Goal: Download file/media

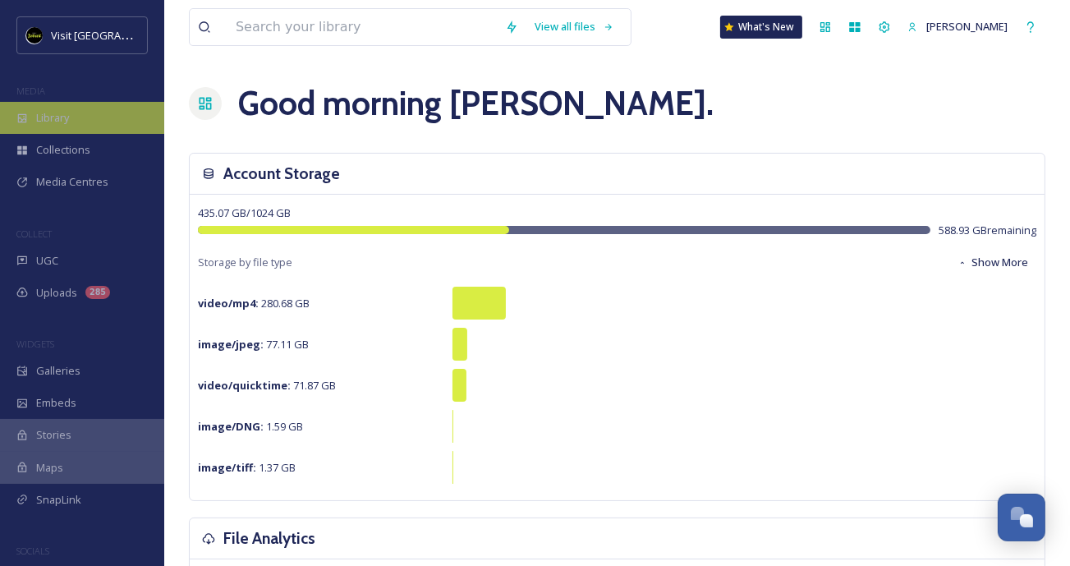
click at [96, 123] on div "Library" at bounding box center [82, 118] width 164 height 32
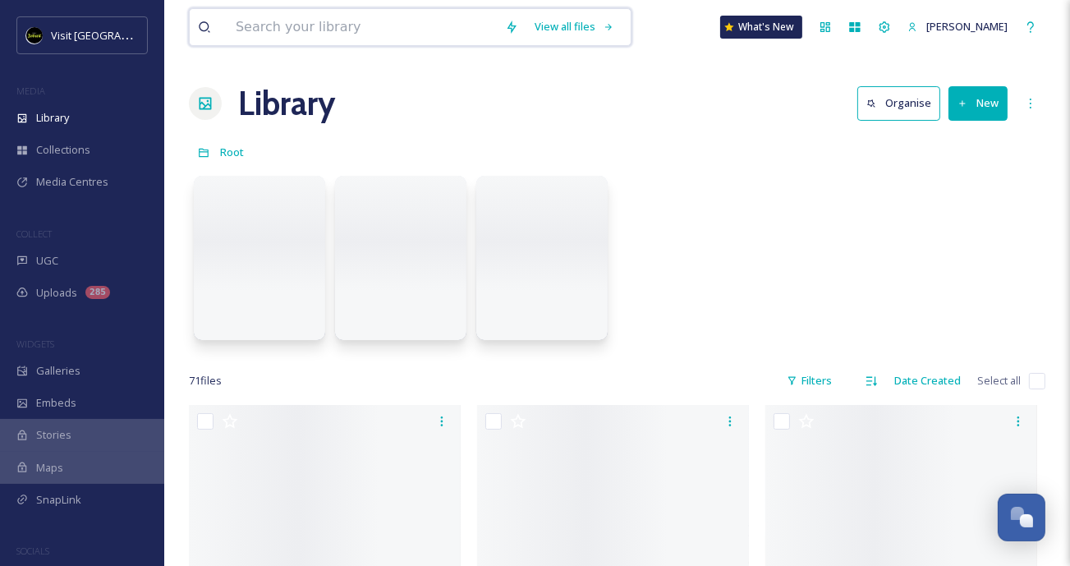
click at [310, 22] on input at bounding box center [362, 27] width 269 height 36
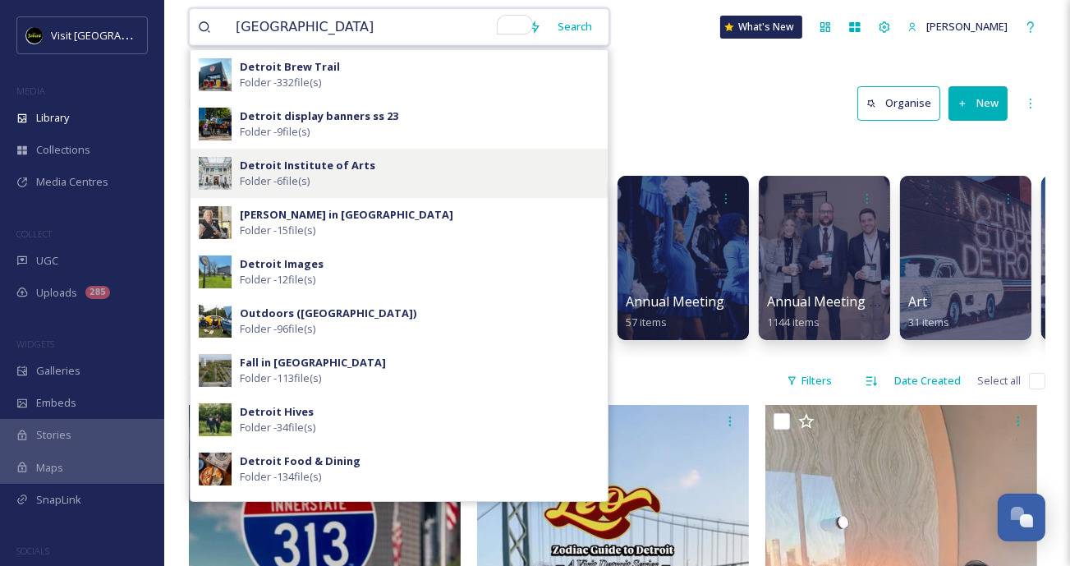
type input "Detroit"
click at [269, 152] on div "Detroit Institute of Arts Folder - 6 file(s)" at bounding box center [399, 173] width 417 height 49
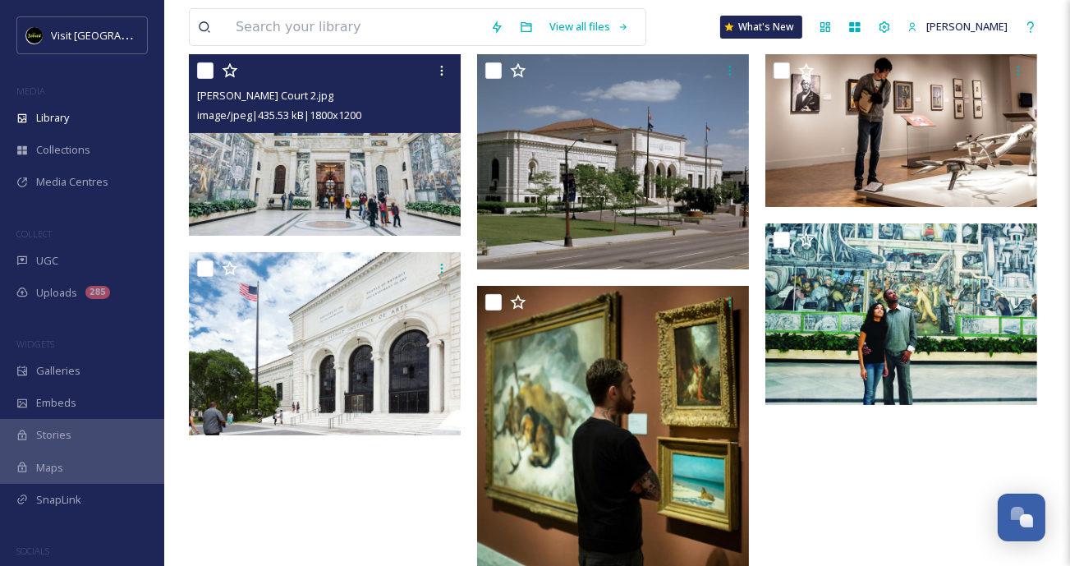
scroll to position [178, 0]
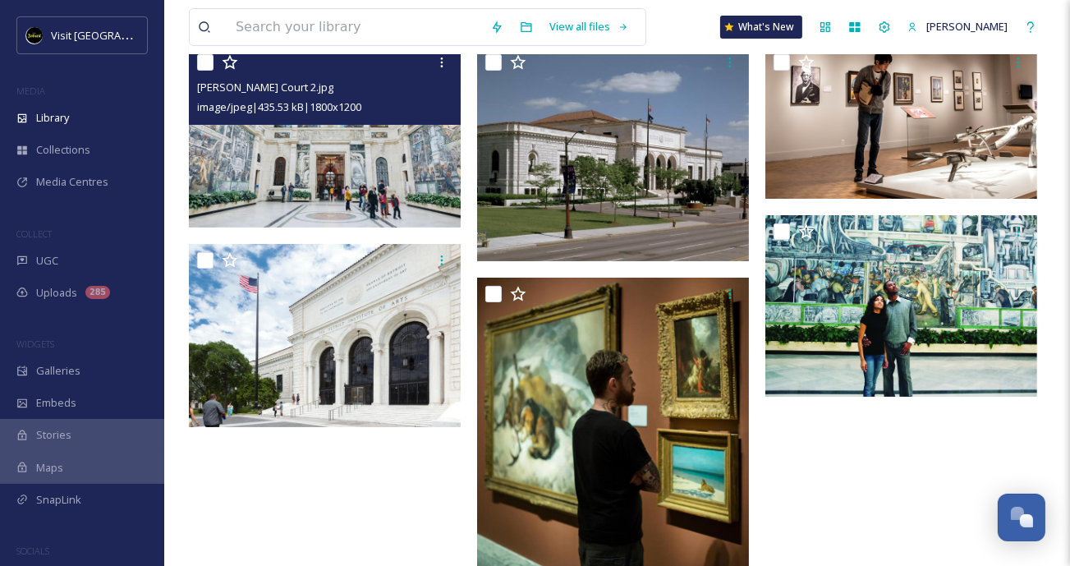
click at [292, 176] on img at bounding box center [325, 137] width 272 height 182
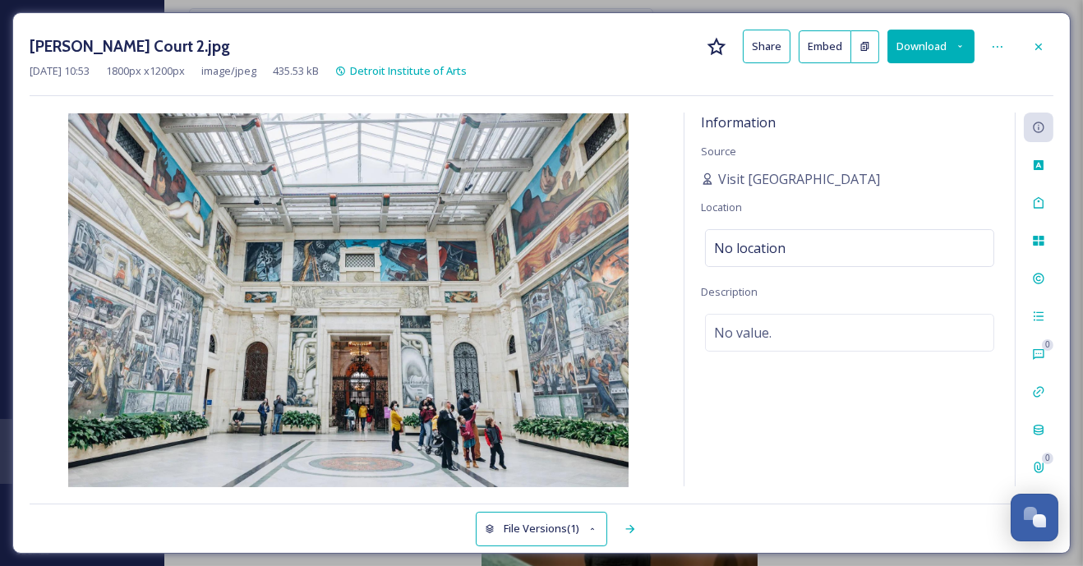
click at [954, 44] on button "Download" at bounding box center [930, 47] width 87 height 34
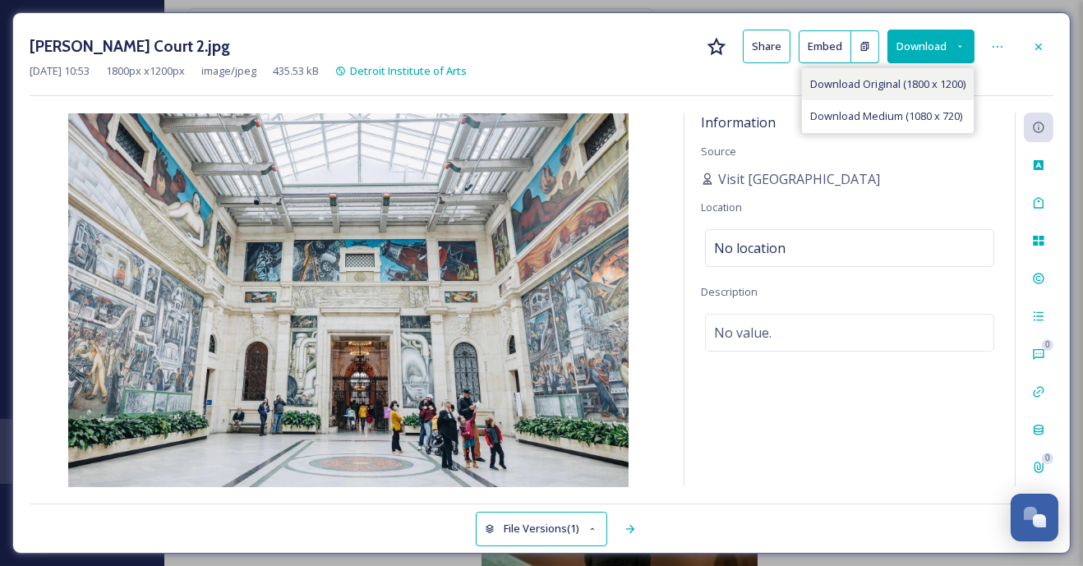
click at [907, 85] on span "Download Original (1800 x 1200)" at bounding box center [887, 84] width 155 height 16
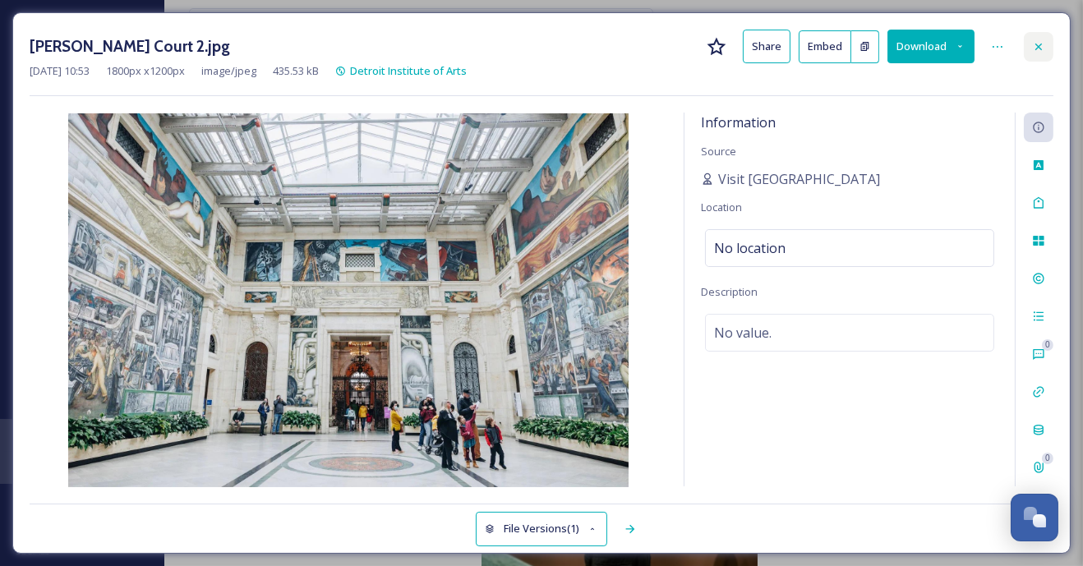
click at [1034, 43] on icon at bounding box center [1038, 46] width 13 height 13
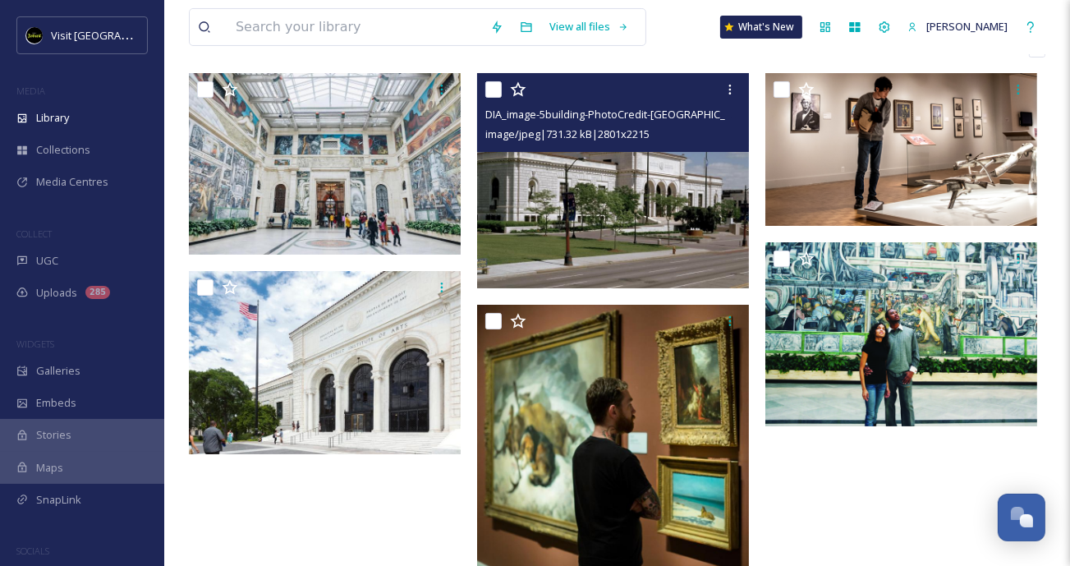
scroll to position [86, 0]
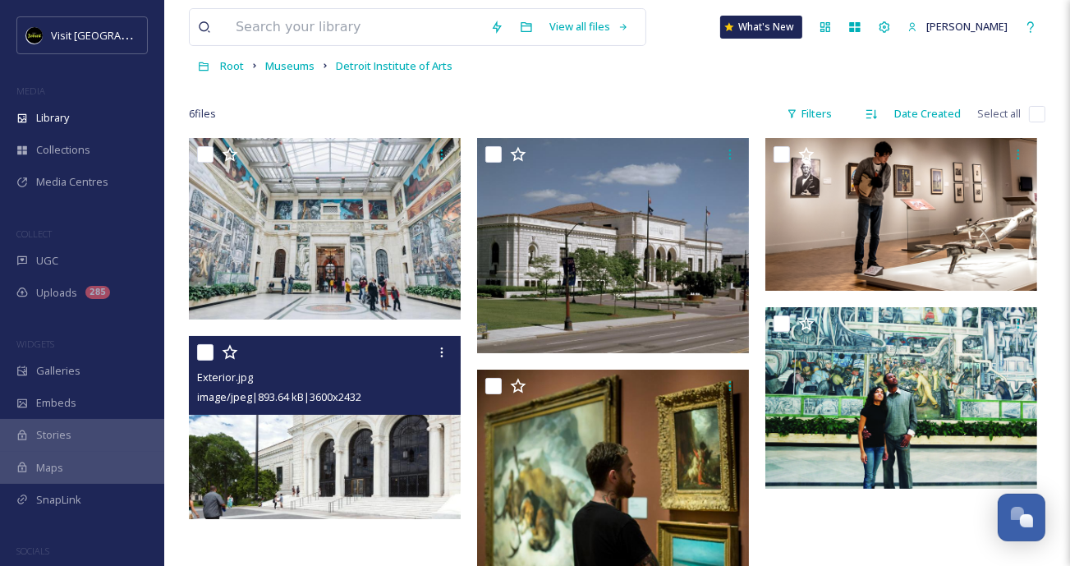
click at [324, 455] on img at bounding box center [325, 428] width 272 height 184
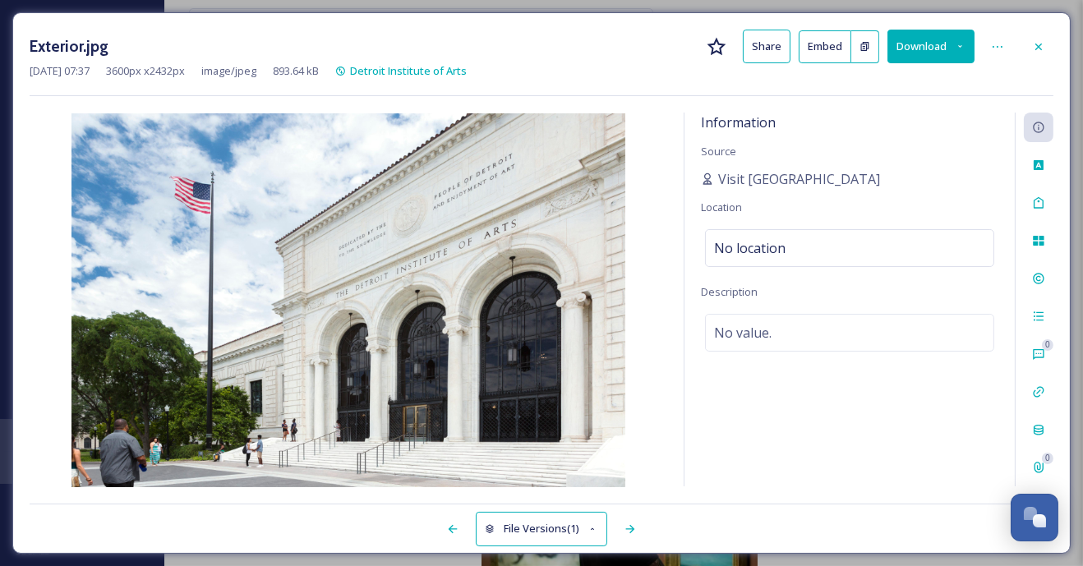
click at [915, 48] on button "Download" at bounding box center [930, 47] width 87 height 34
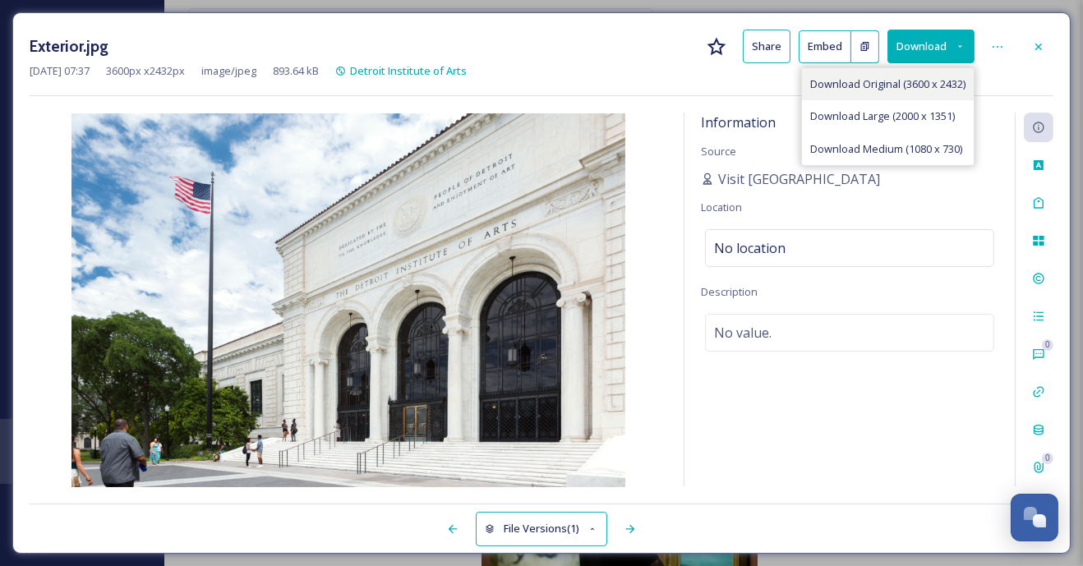
click at [898, 80] on span "Download Original (3600 x 2432)" at bounding box center [887, 84] width 155 height 16
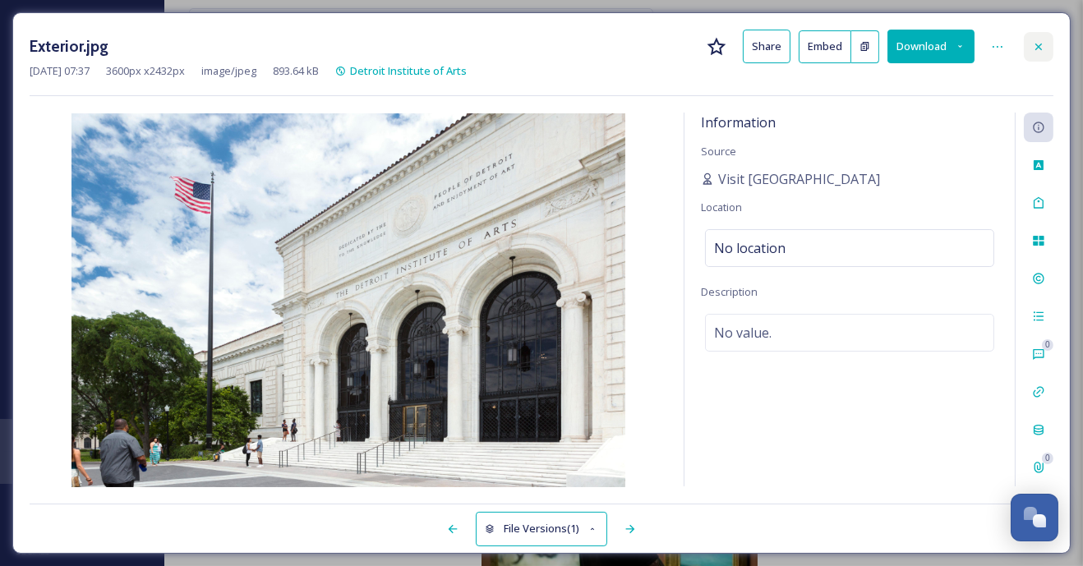
click at [1032, 41] on icon at bounding box center [1038, 46] width 13 height 13
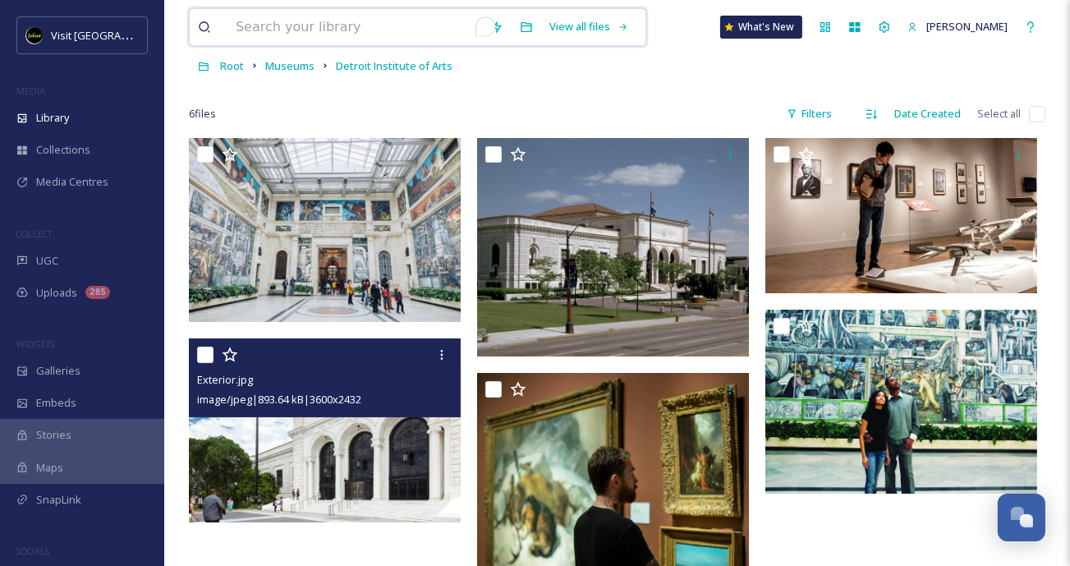
click at [407, 28] on input "To enrich screen reader interactions, please activate Accessibility in Grammarl…" at bounding box center [355, 27] width 255 height 36
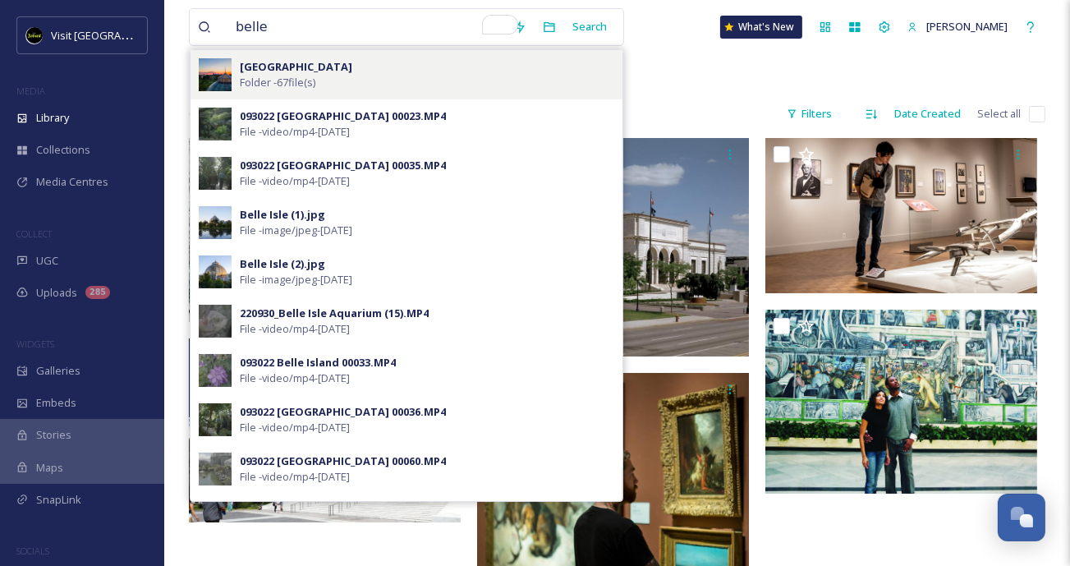
click at [368, 80] on div "Belle Isle Park Folder - 67 file(s)" at bounding box center [427, 74] width 375 height 31
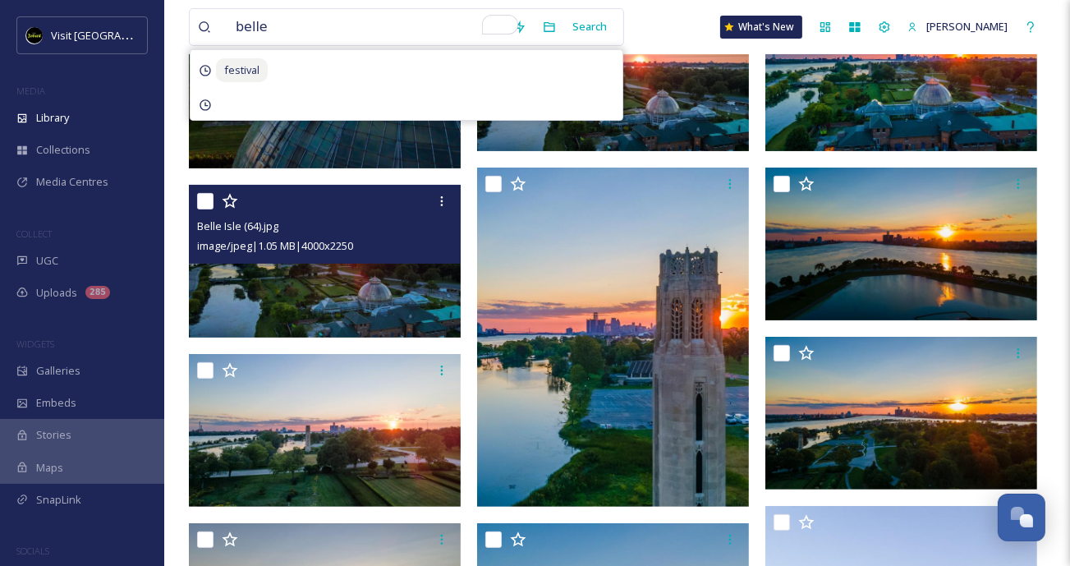
scroll to position [485, 0]
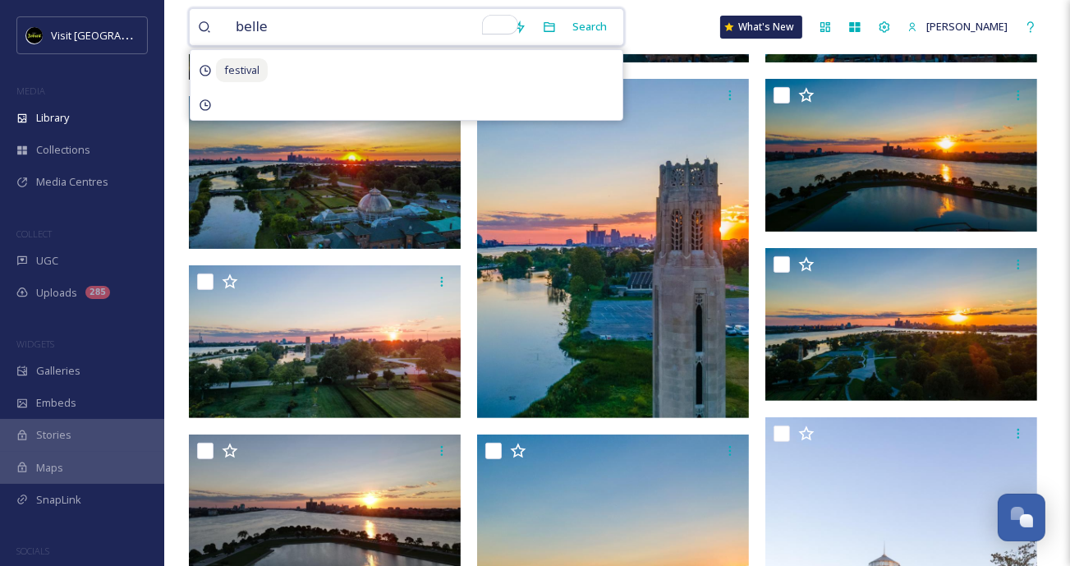
click at [303, 38] on input "belle" at bounding box center [367, 27] width 278 height 36
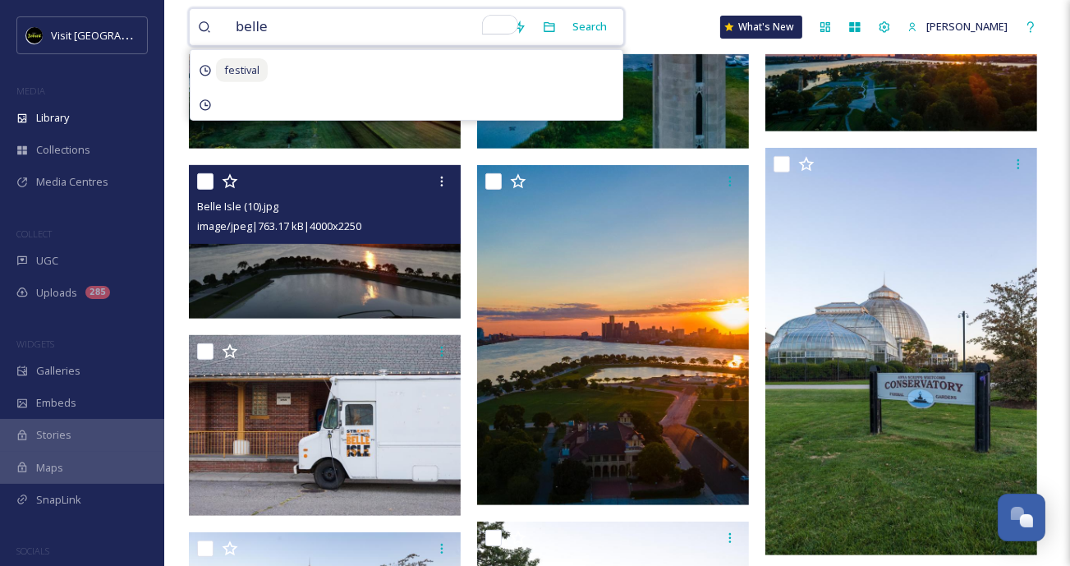
scroll to position [755, 0]
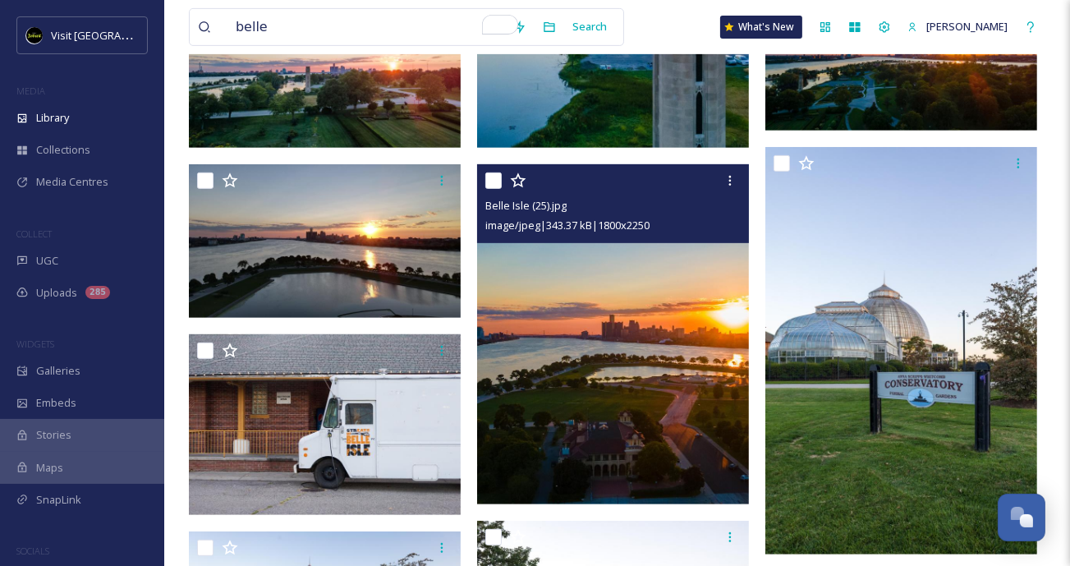
click at [531, 320] on img at bounding box center [613, 334] width 272 height 340
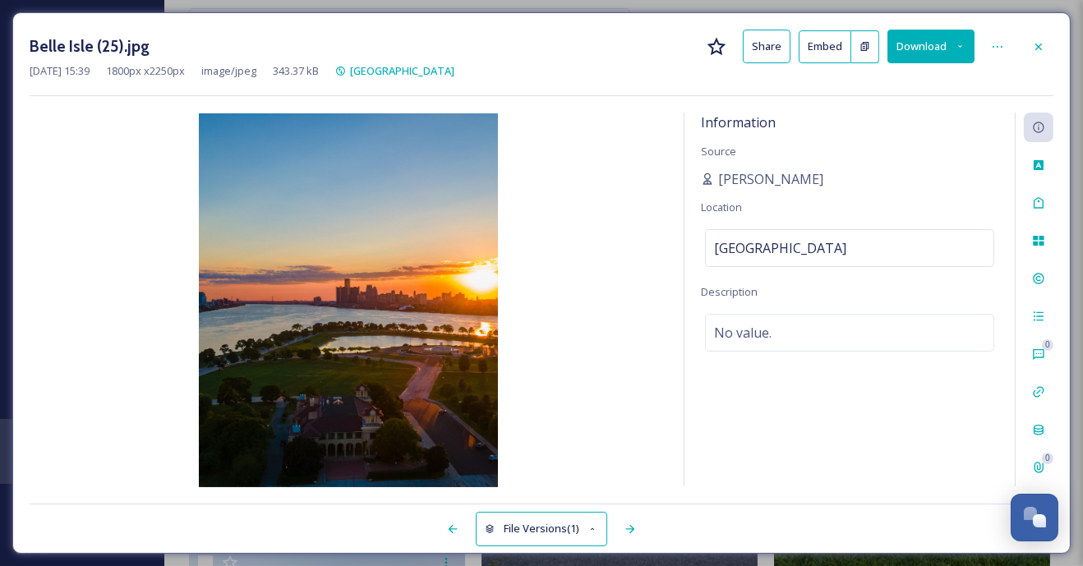
click at [960, 49] on icon at bounding box center [959, 46] width 11 height 11
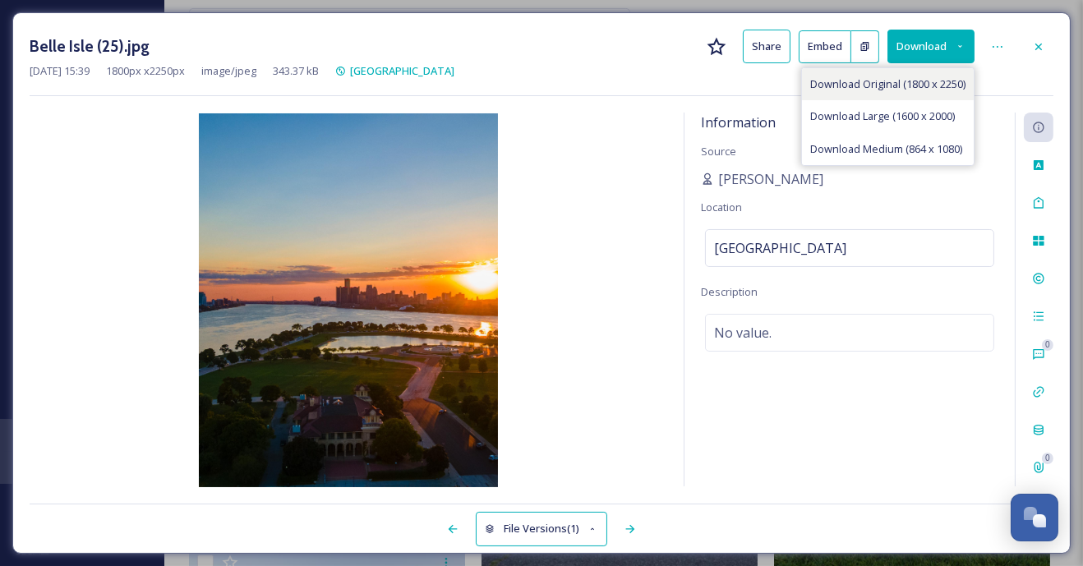
click at [922, 82] on span "Download Original (1800 x 2250)" at bounding box center [887, 84] width 155 height 16
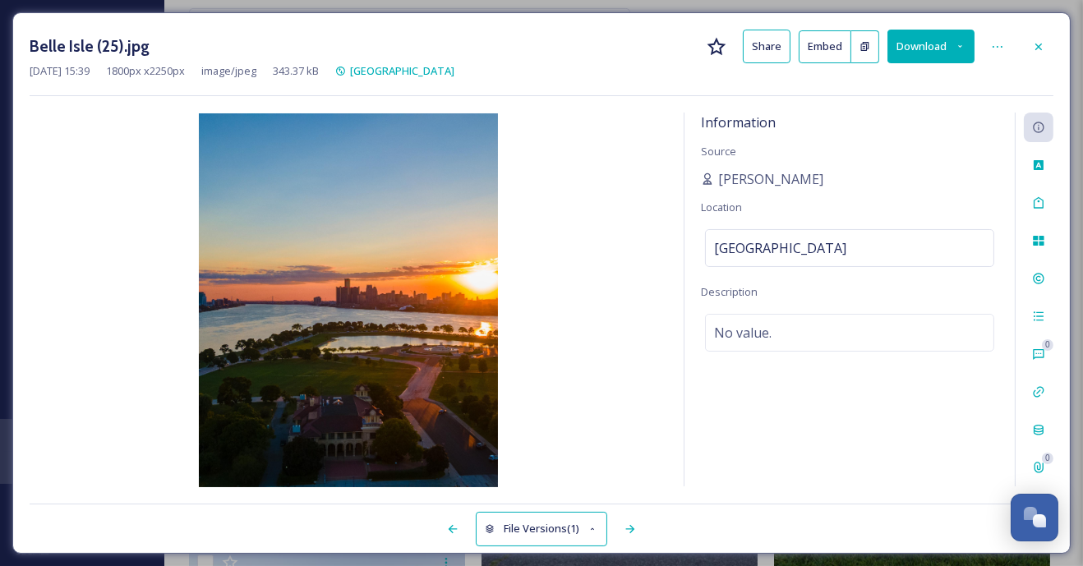
click at [913, 200] on div "Information Source Charles Falsetti Location Belle Isle Description No value." at bounding box center [849, 300] width 330 height 374
drag, startPoint x: 829, startPoint y: 182, endPoint x: 719, endPoint y: 183, distance: 110.1
click at [719, 183] on div "Charles Falsetti" at bounding box center [849, 179] width 297 height 20
copy span "Charles Falsetti"
click at [1035, 41] on icon at bounding box center [1038, 46] width 13 height 13
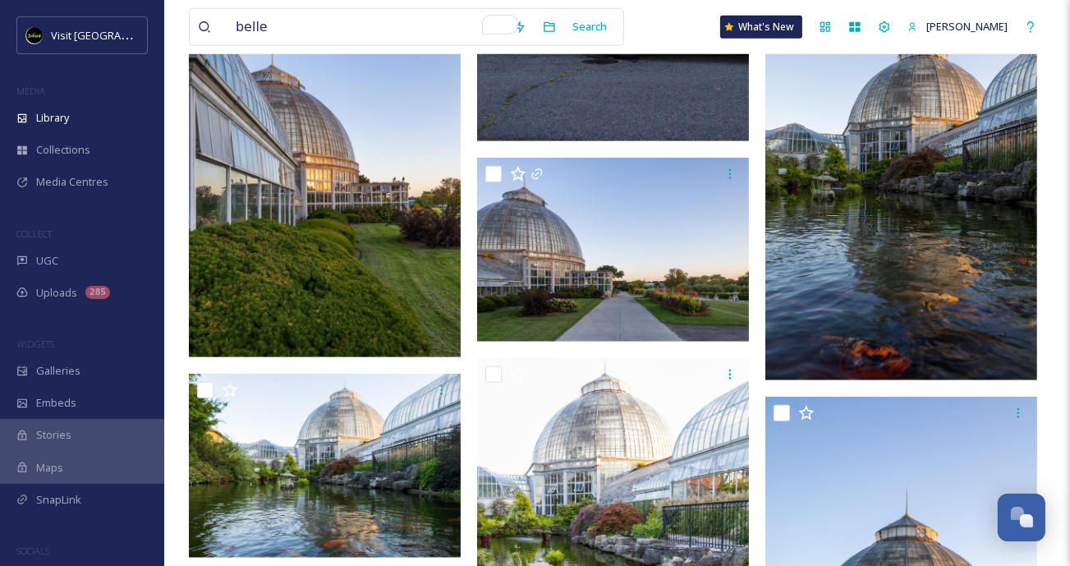
scroll to position [1557, 0]
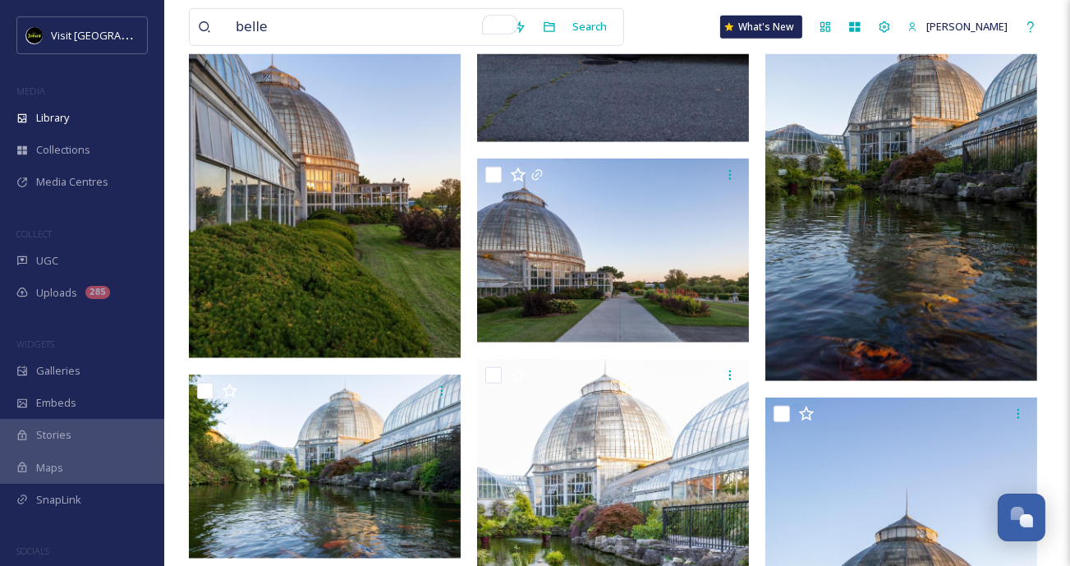
click at [819, 267] on img at bounding box center [902, 177] width 272 height 408
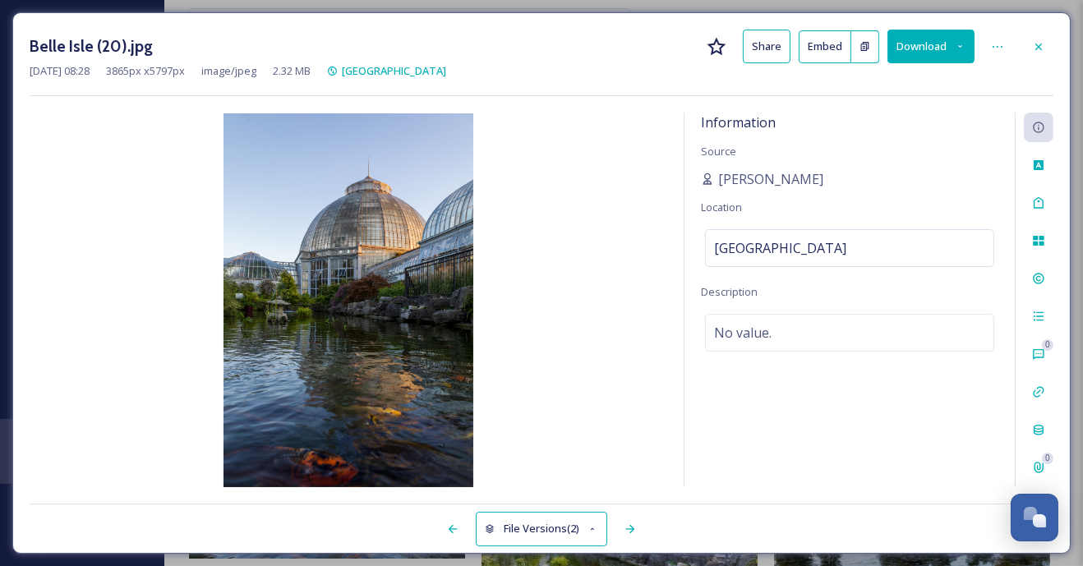
click at [957, 47] on icon at bounding box center [959, 46] width 11 height 11
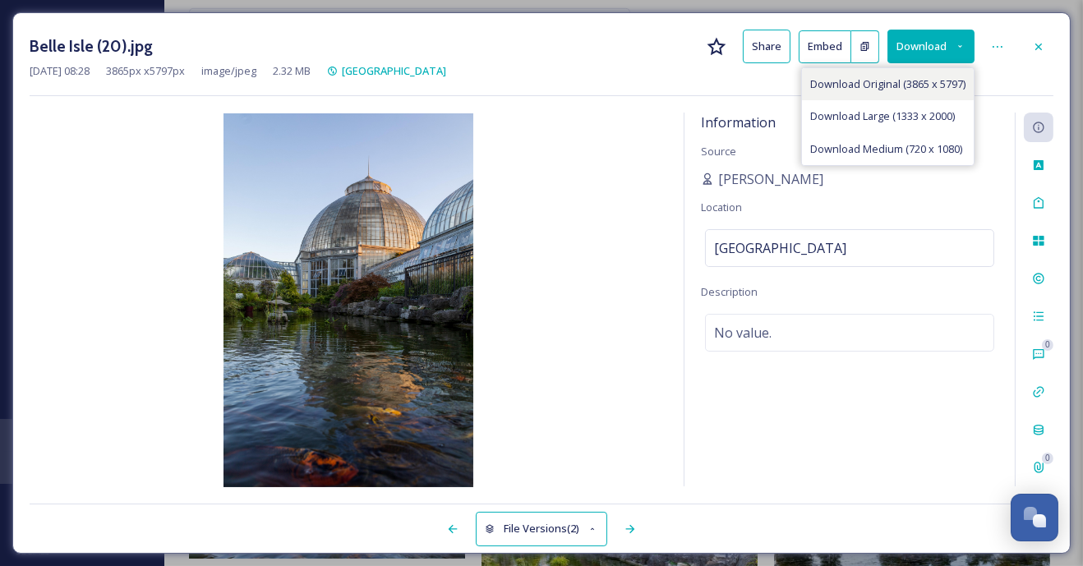
click at [936, 85] on span "Download Original (3865 x 5797)" at bounding box center [887, 84] width 155 height 16
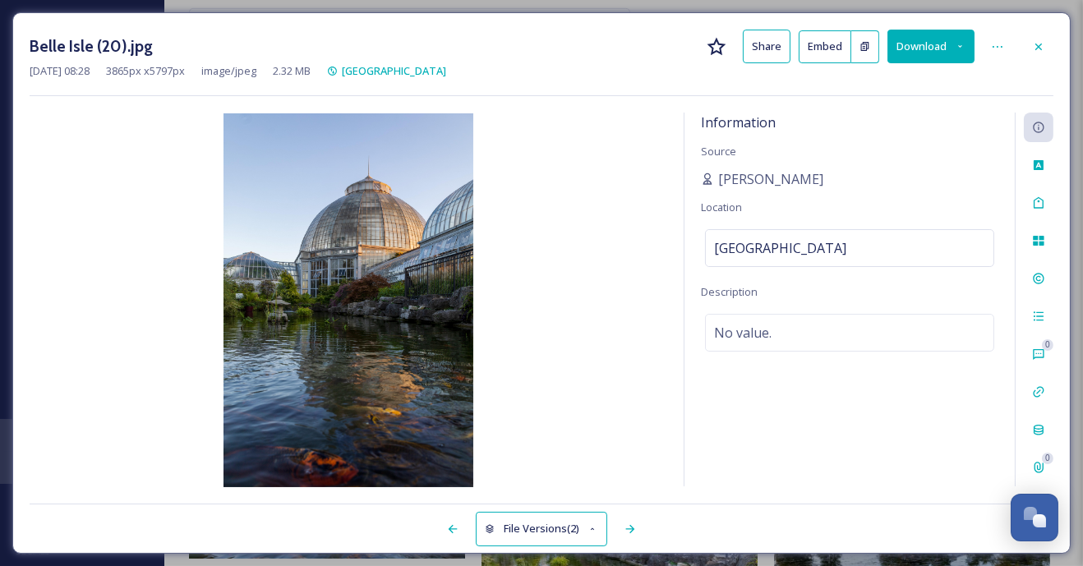
click at [533, 195] on img at bounding box center [348, 300] width 637 height 374
click at [1031, 44] on div at bounding box center [1038, 47] width 30 height 30
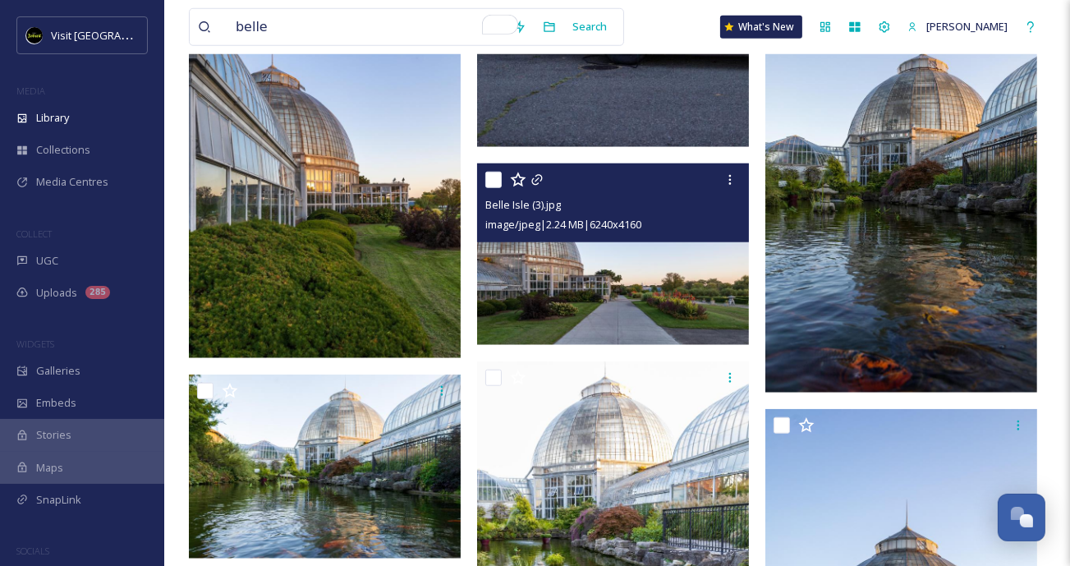
scroll to position [1604, 0]
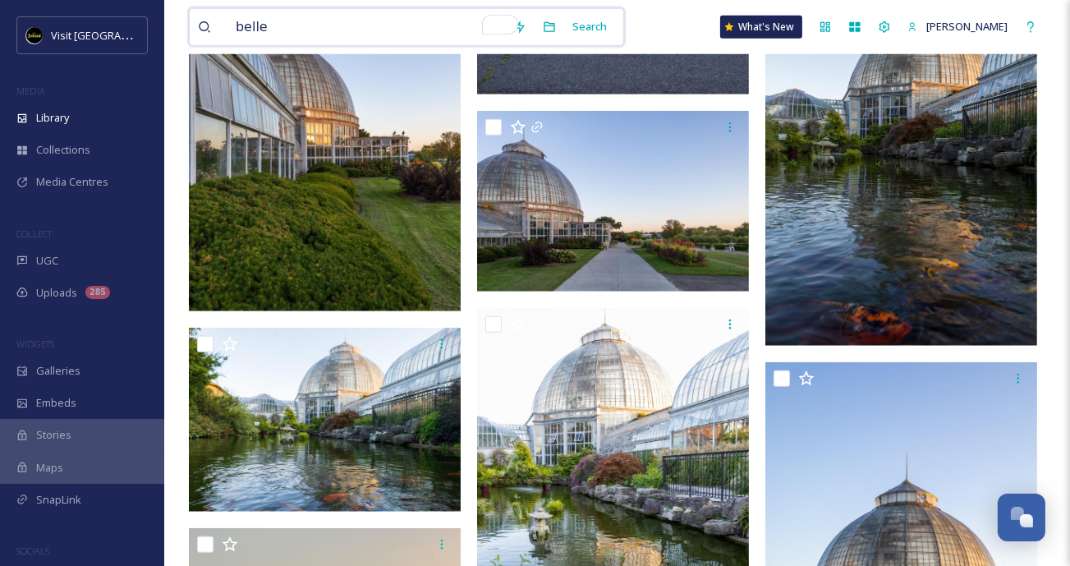
click at [438, 29] on input "belle" at bounding box center [367, 27] width 278 height 36
drag, startPoint x: 438, startPoint y: 29, endPoint x: 225, endPoint y: 14, distance: 213.2
click at [225, 14] on div "belle" at bounding box center [351, 27] width 307 height 36
type input "a"
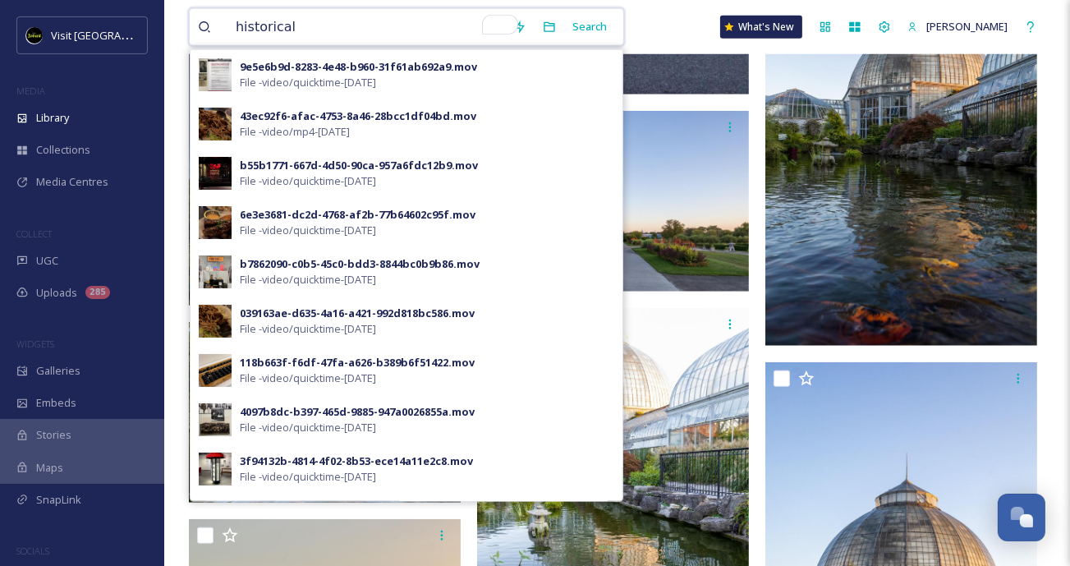
drag, startPoint x: 329, startPoint y: 30, endPoint x: 166, endPoint y: 33, distance: 162.7
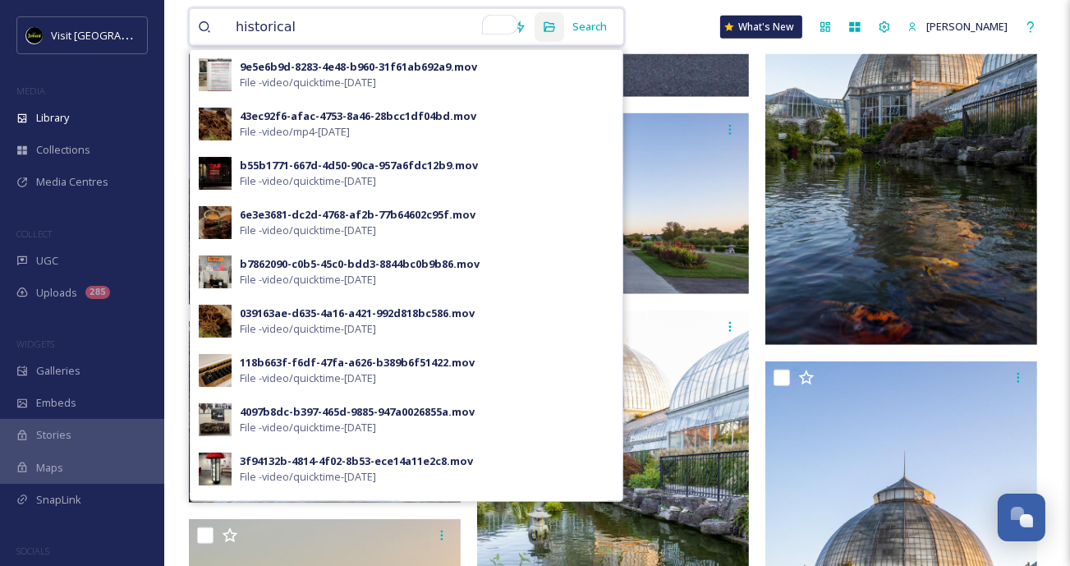
paste input "y museum"
type input "history museum"
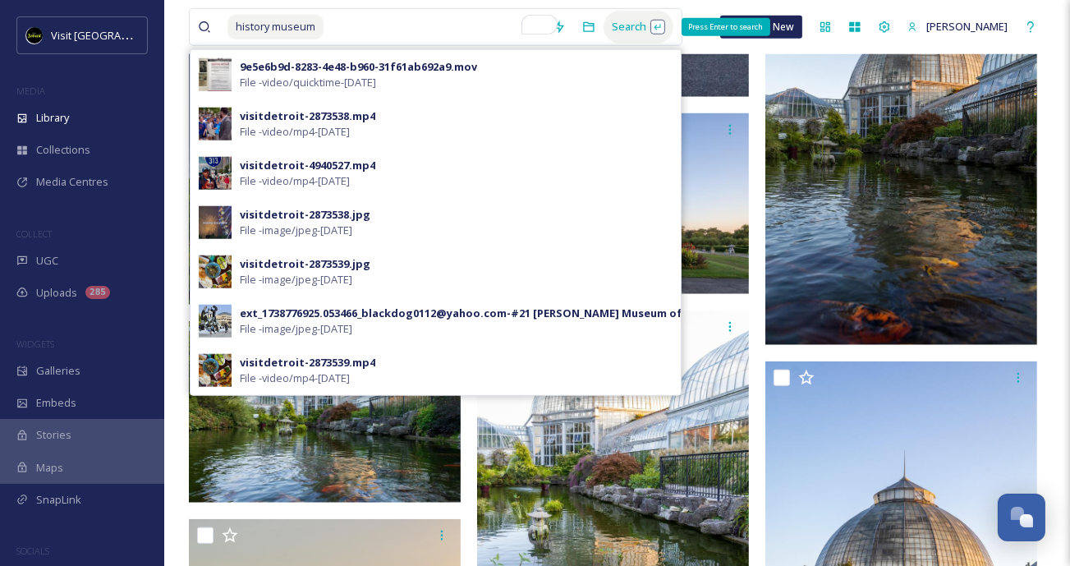
click at [636, 28] on div "Search Press Enter to search" at bounding box center [639, 27] width 70 height 32
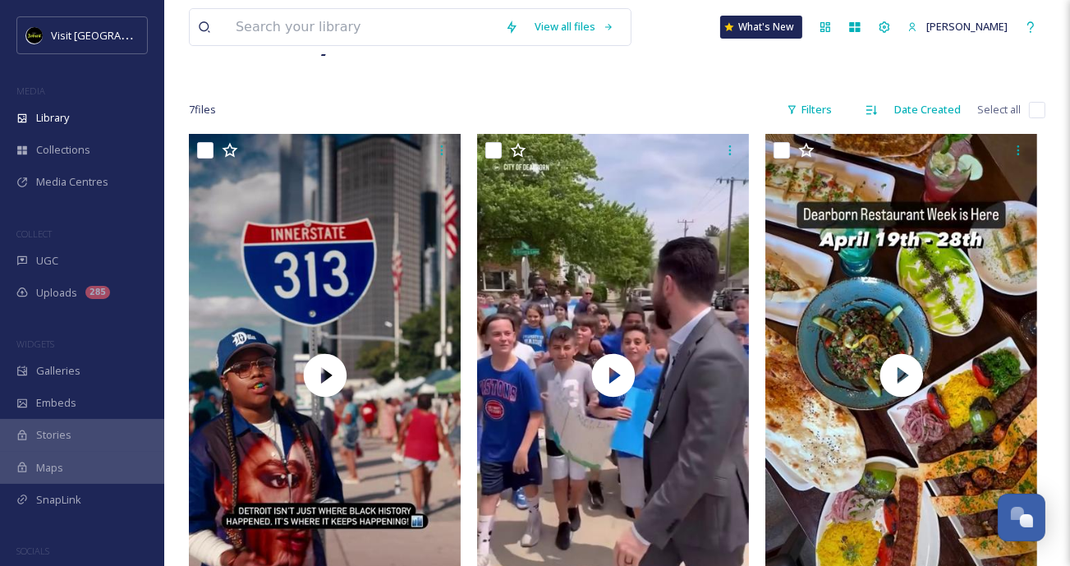
scroll to position [54, 0]
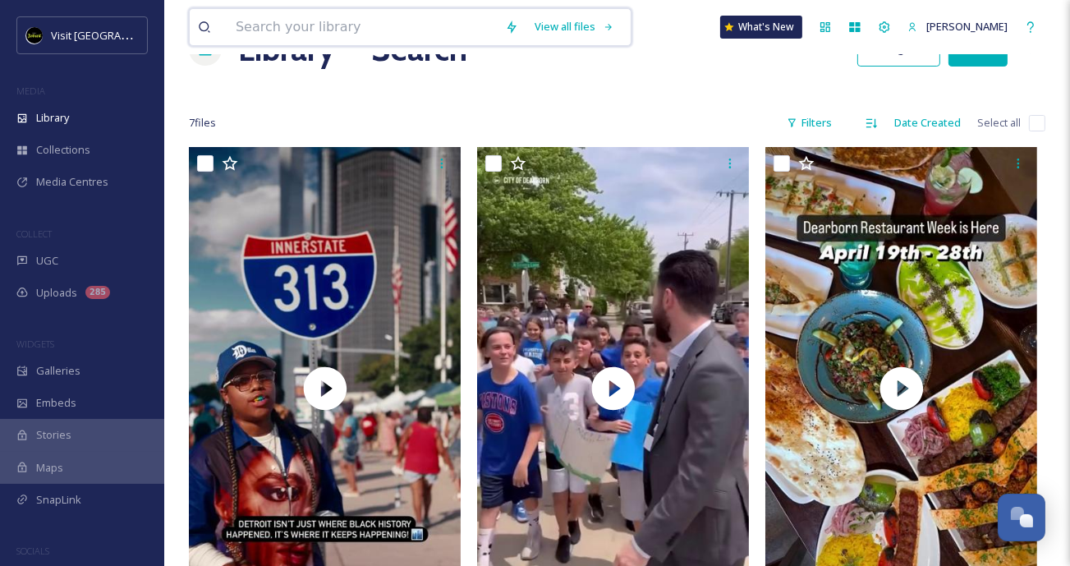
click at [470, 36] on input at bounding box center [362, 27] width 269 height 36
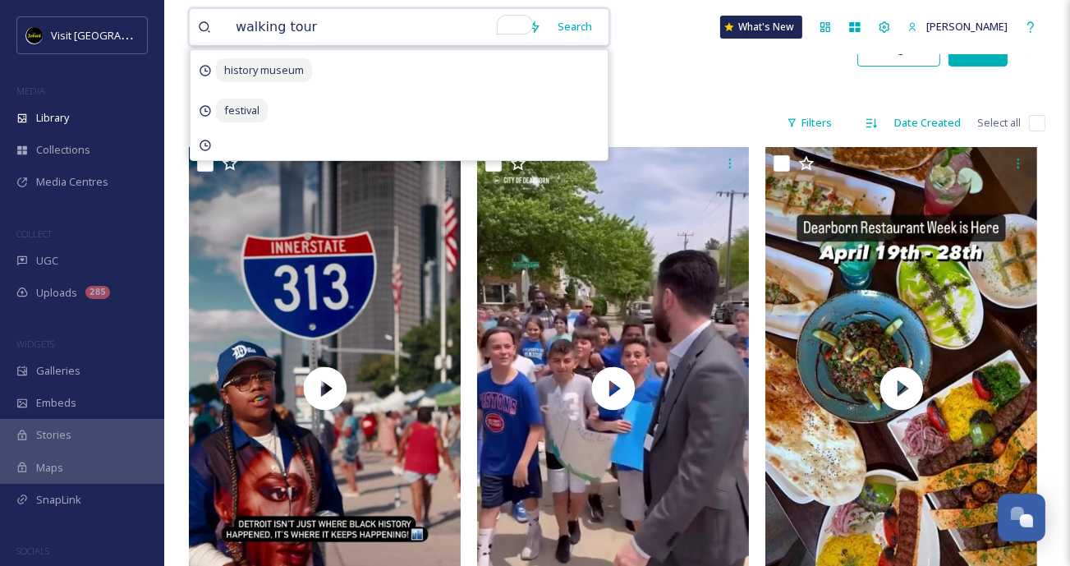
type input "walking tours"
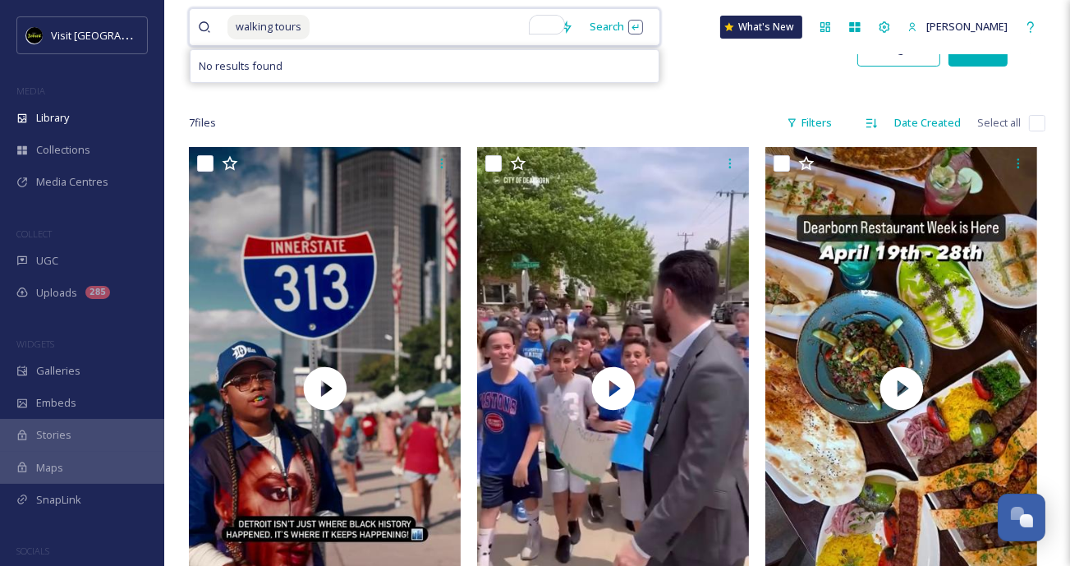
drag, startPoint x: 449, startPoint y: 30, endPoint x: 261, endPoint y: 14, distance: 188.8
click at [261, 14] on div "walking tours" at bounding box center [390, 27] width 324 height 36
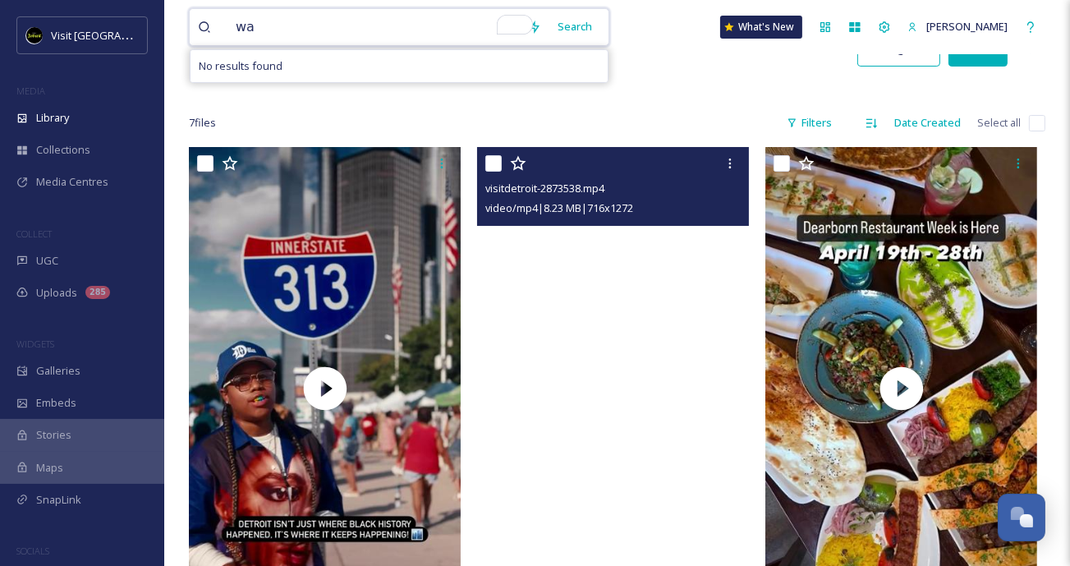
type input "w"
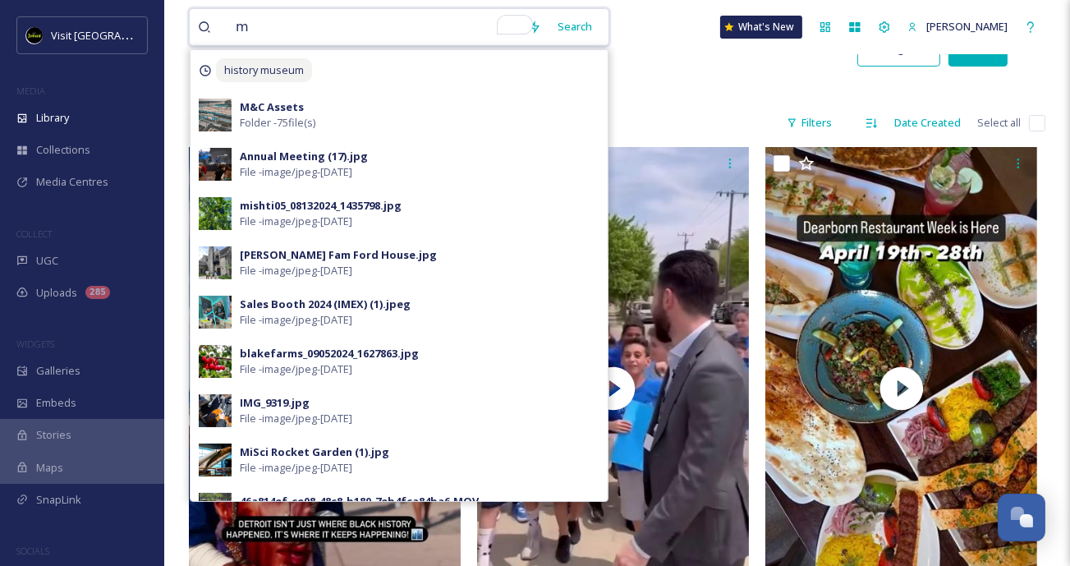
drag, startPoint x: 324, startPoint y: 25, endPoint x: 202, endPoint y: 11, distance: 122.3
click at [202, 11] on div "m" at bounding box center [359, 27] width 322 height 36
paste input "contemporary art museums"
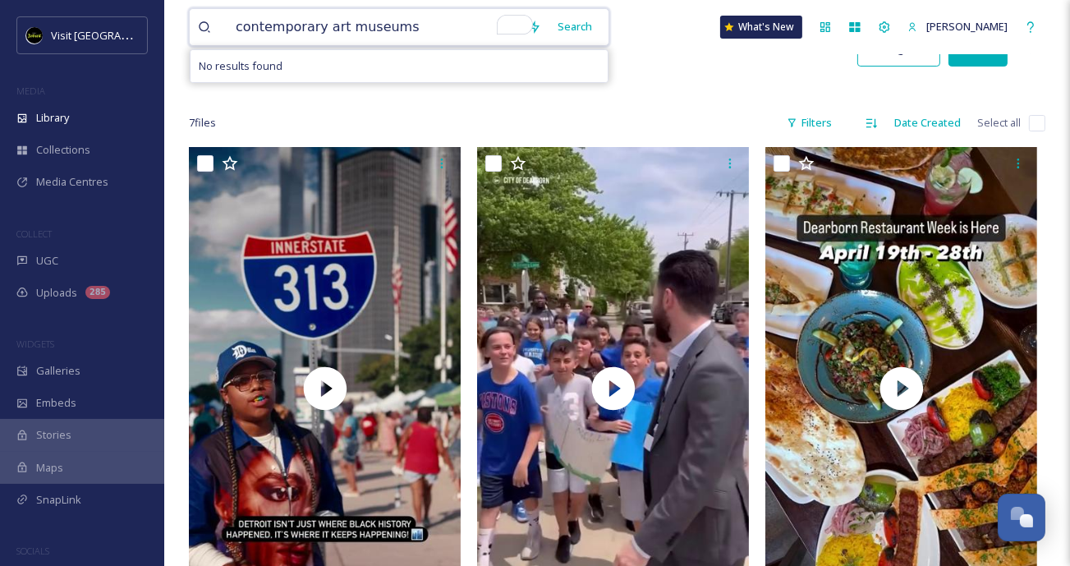
drag, startPoint x: 338, startPoint y: 25, endPoint x: 200, endPoint y: 16, distance: 139.1
click at [200, 16] on div "contemporary art museums" at bounding box center [359, 27] width 322 height 36
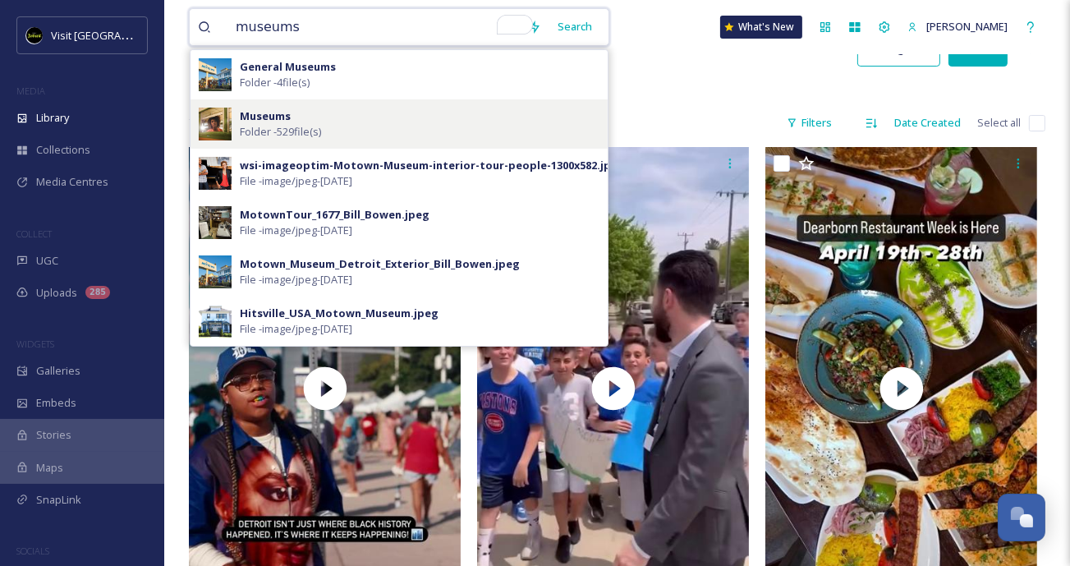
drag, startPoint x: 317, startPoint y: 29, endPoint x: 279, endPoint y: 122, distance: 100.2
click at [279, 46] on div "museums Search General Museums Folder - 4 file(s) Museums Folder - 529 file(s) …" at bounding box center [399, 27] width 421 height 38
type input "museums"
click at [337, 127] on div "Museums Folder - 529 file(s)" at bounding box center [420, 123] width 360 height 31
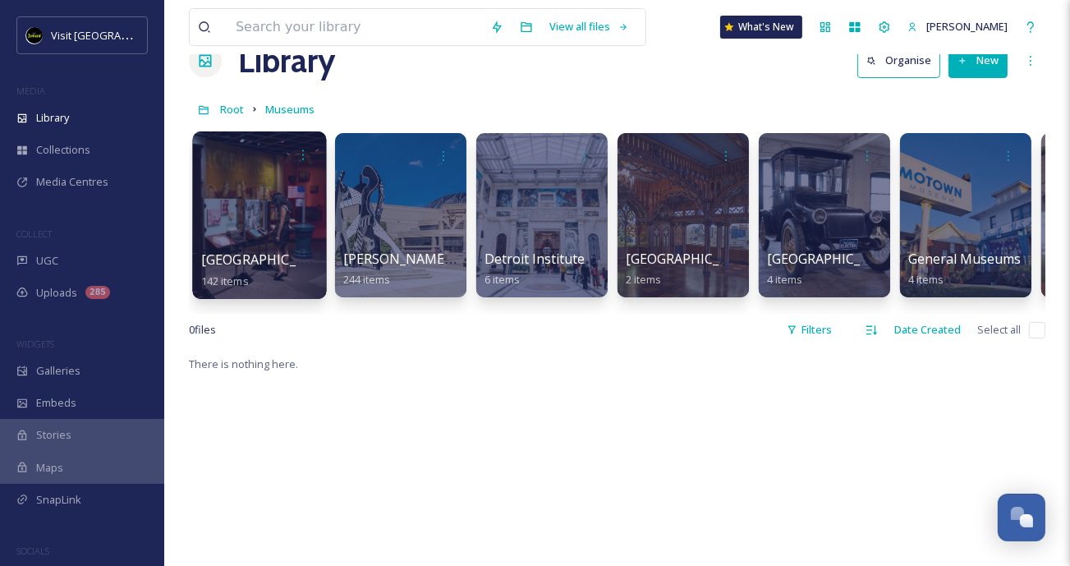
click at [239, 200] on div at bounding box center [259, 215] width 134 height 168
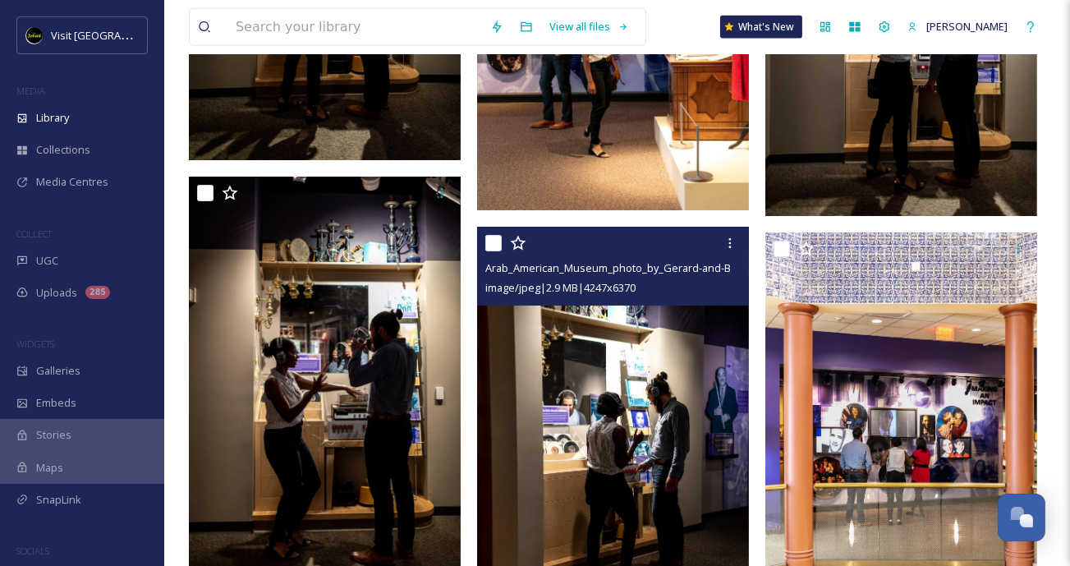
scroll to position [8940, 0]
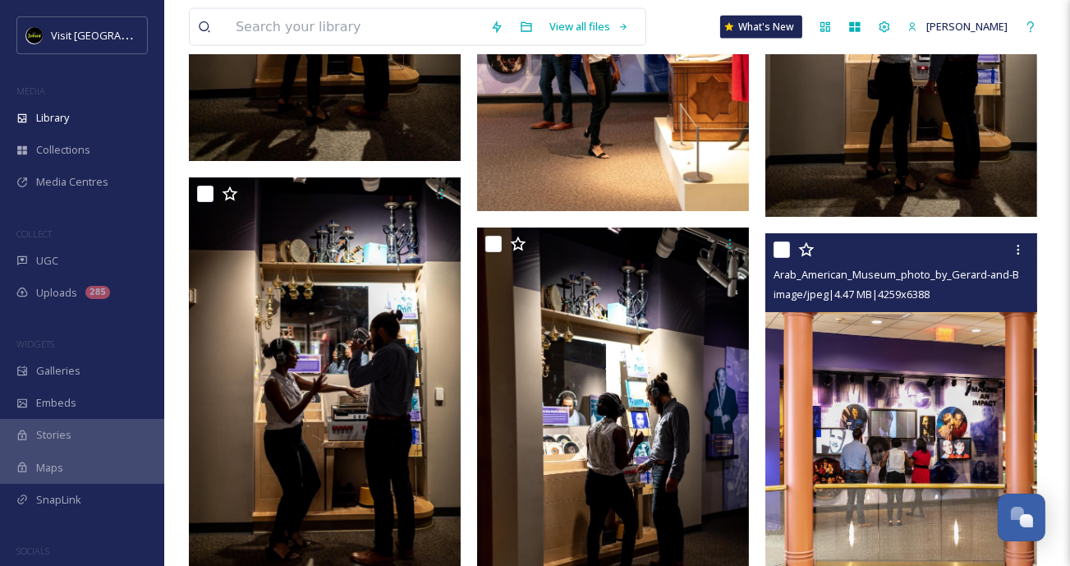
click at [851, 393] on img at bounding box center [902, 436] width 272 height 408
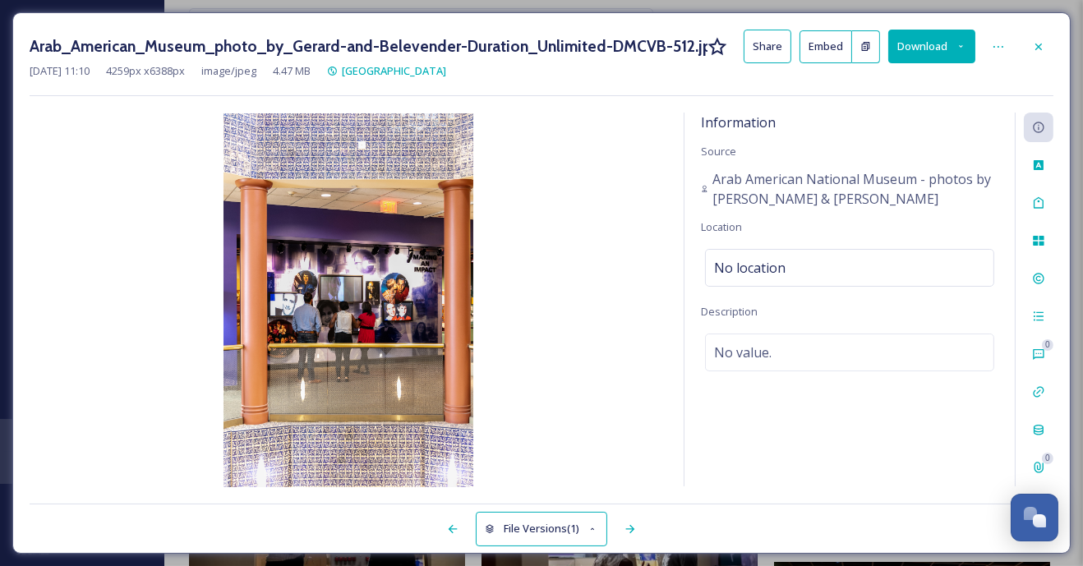
drag, startPoint x: 413, startPoint y: 214, endPoint x: 899, endPoint y: 58, distance: 510.7
click at [899, 58] on button "Download" at bounding box center [931, 47] width 87 height 34
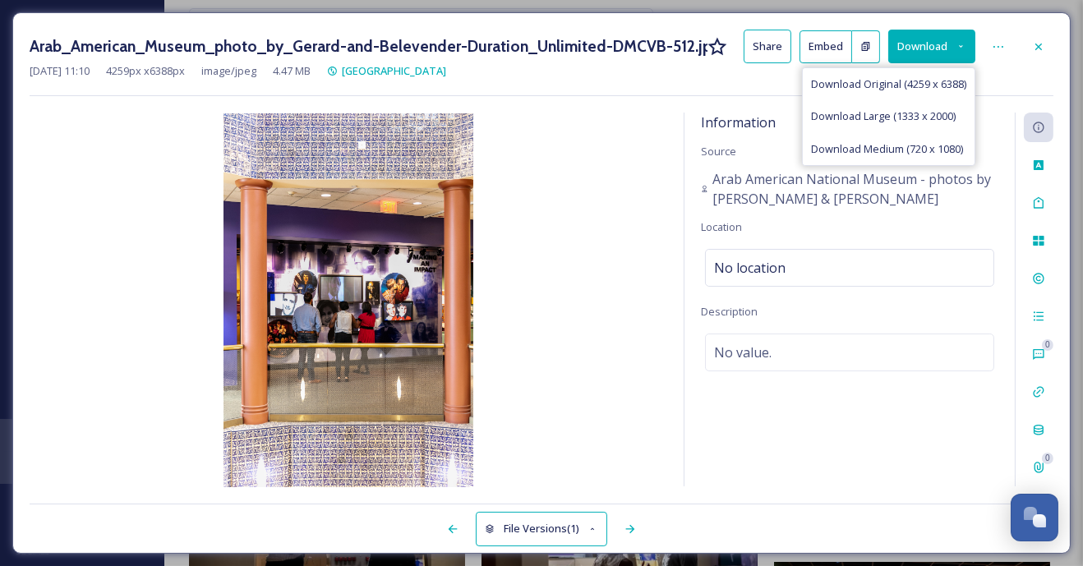
click at [901, 54] on button "Download" at bounding box center [931, 47] width 87 height 34
click at [890, 90] on span "Download Original (4259 x 6388)" at bounding box center [888, 84] width 155 height 16
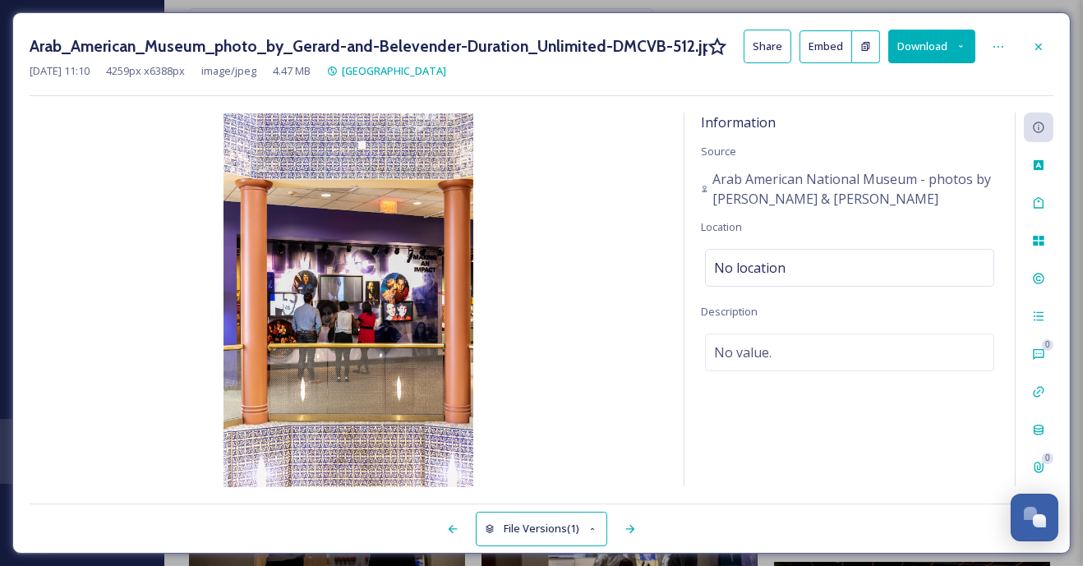
click at [382, 30] on div "Arab_American_Museum_photo_by_Gerard-and-Belevender-Duration_Unlimited-DMCVB-51…" at bounding box center [541, 47] width 1023 height 34
click at [1033, 53] on div at bounding box center [1038, 47] width 30 height 30
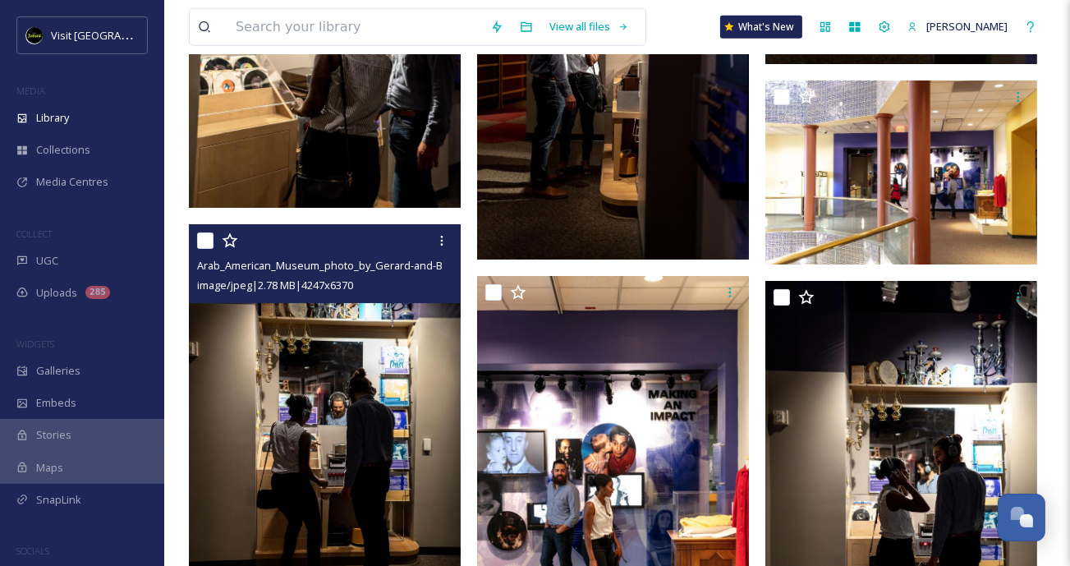
scroll to position [8526, 0]
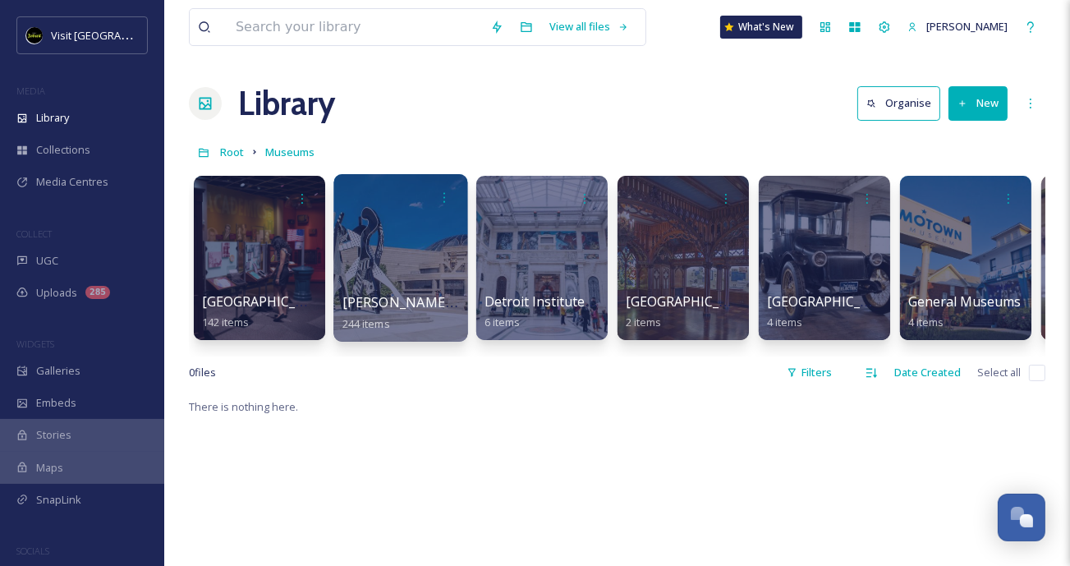
click at [386, 263] on div at bounding box center [400, 258] width 134 height 168
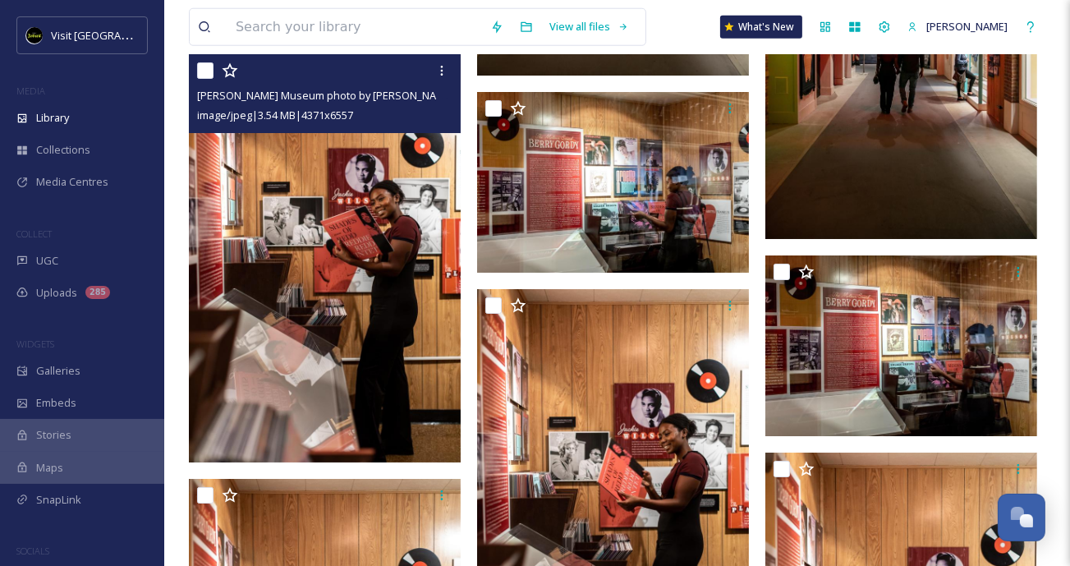
scroll to position [8279, 0]
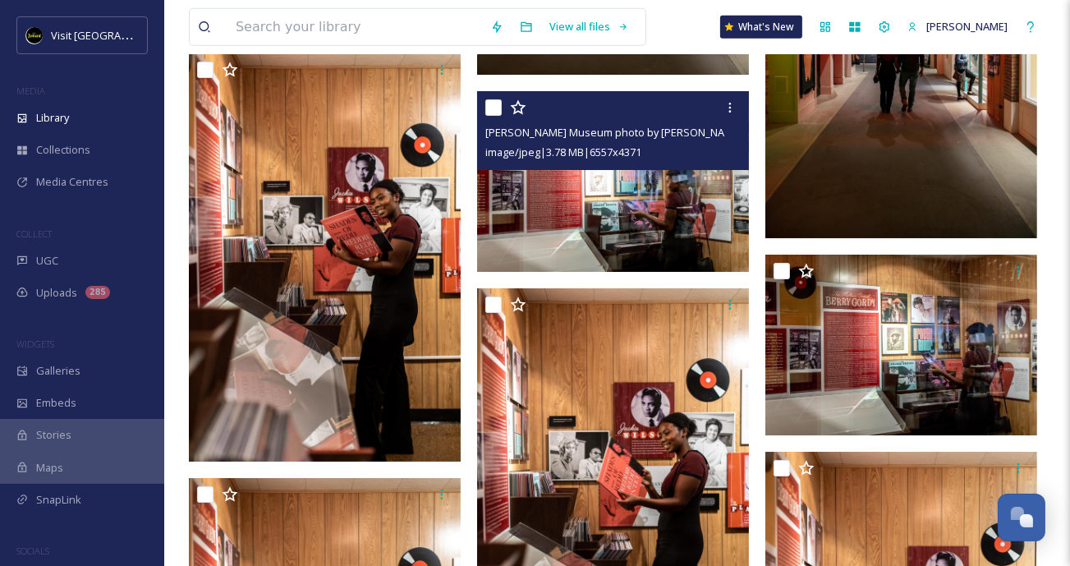
click at [532, 200] on img at bounding box center [613, 182] width 272 height 182
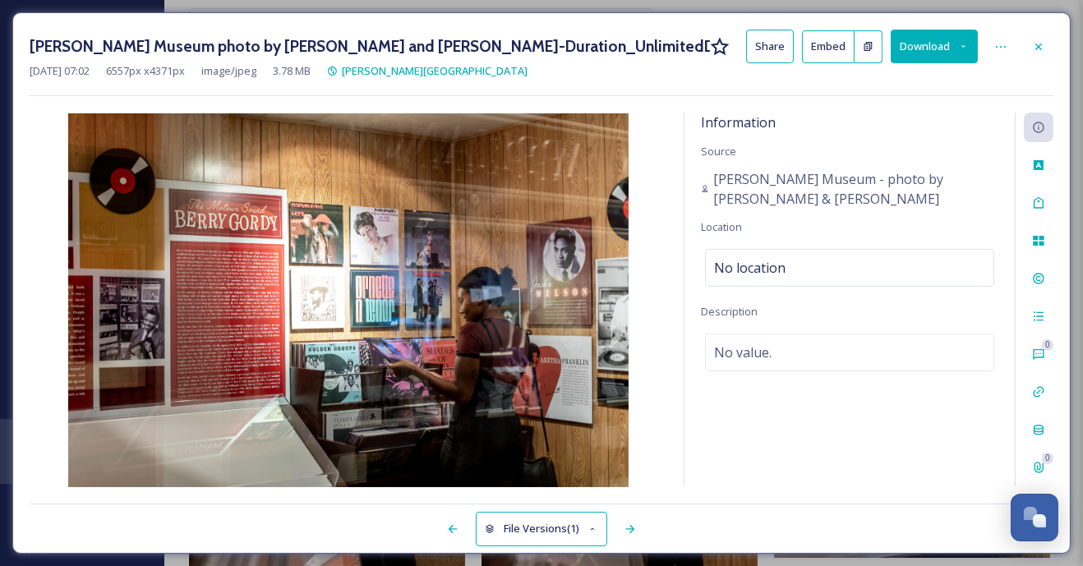
click at [908, 54] on button "Download" at bounding box center [933, 47] width 87 height 34
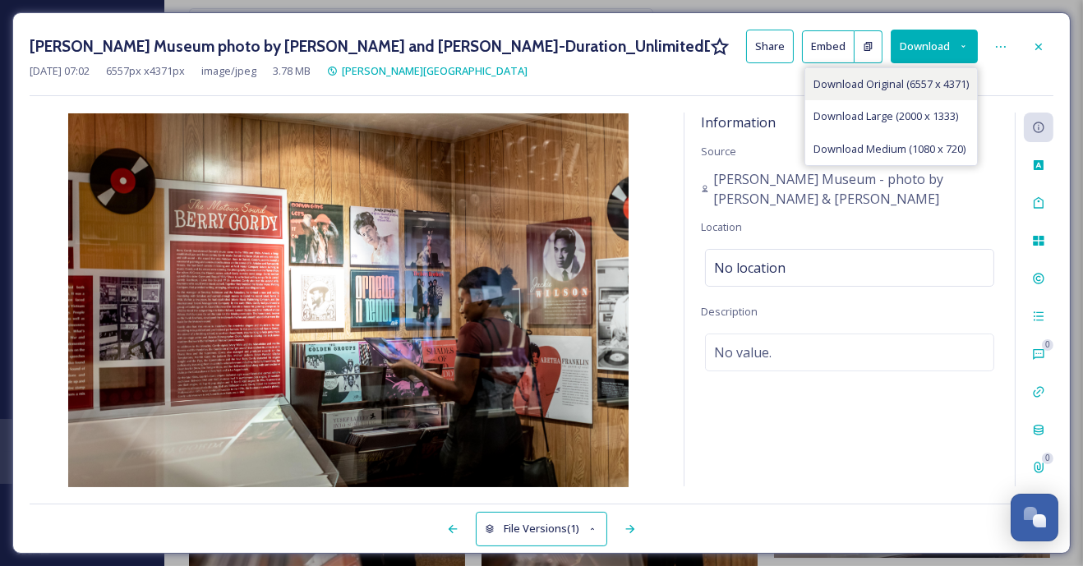
click at [821, 91] on div "Download Original (6557 x 4371)" at bounding box center [891, 84] width 172 height 32
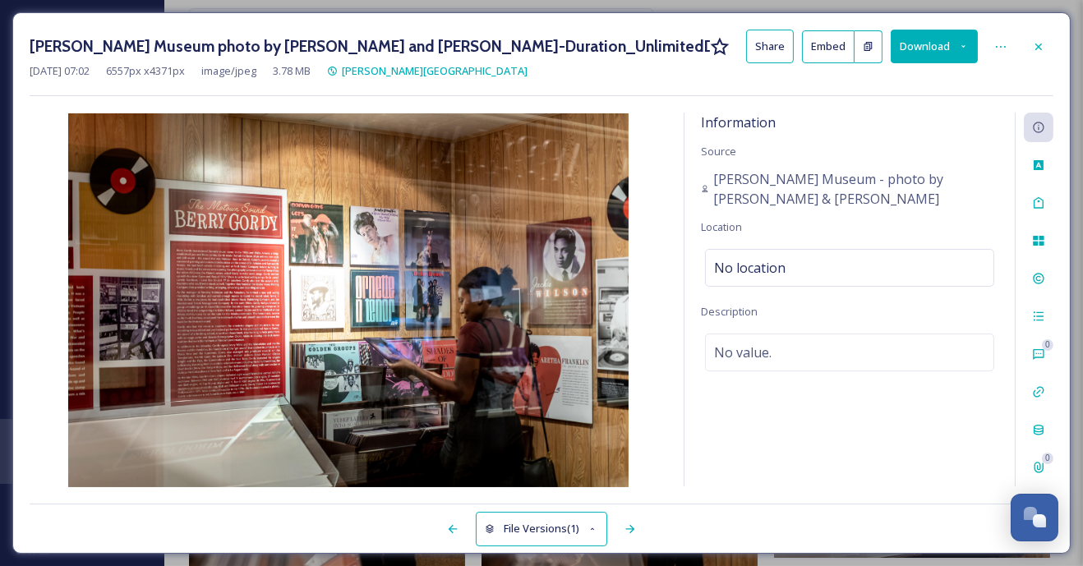
click at [166, 100] on div "Charles H Wright Museum photo by Gerard and Belevender-Duration_UnlimitedDMCVB-…" at bounding box center [541, 282] width 1058 height 541
click at [1034, 43] on icon at bounding box center [1038, 46] width 13 height 13
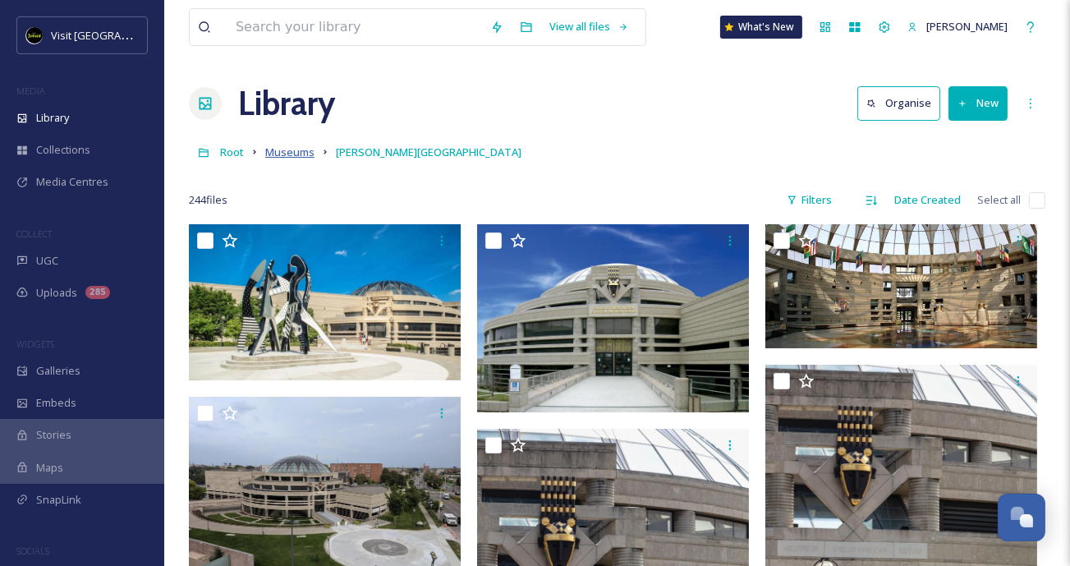
click at [280, 156] on span "Museums" at bounding box center [289, 152] width 49 height 15
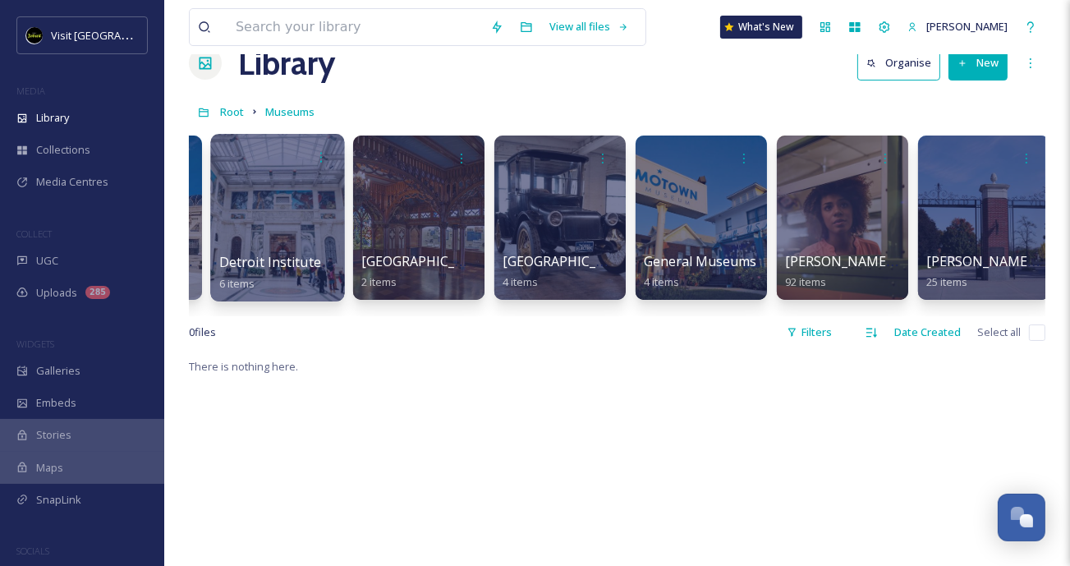
scroll to position [0, 258]
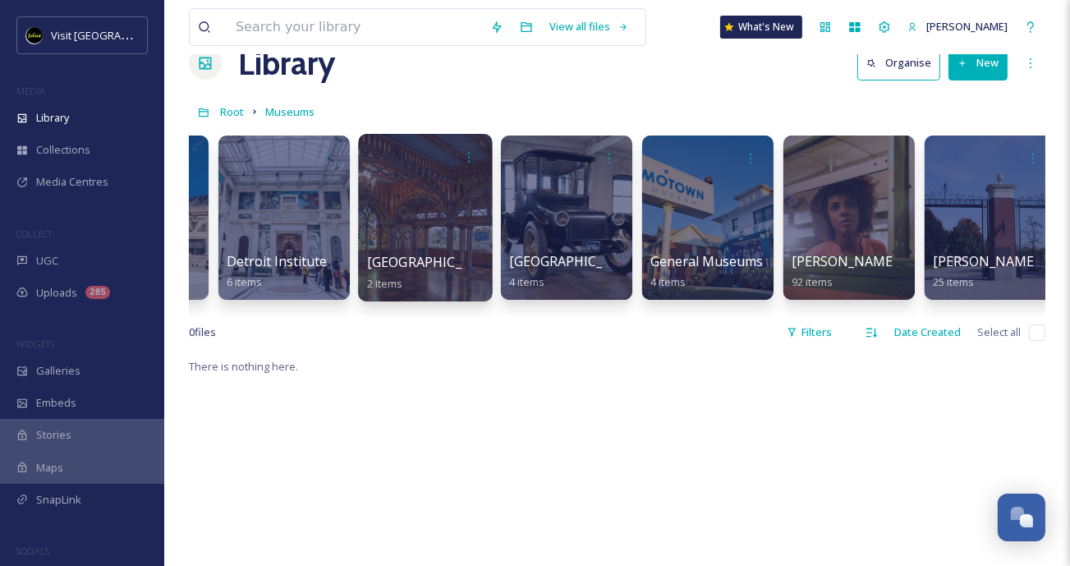
click at [447, 214] on div at bounding box center [425, 218] width 134 height 168
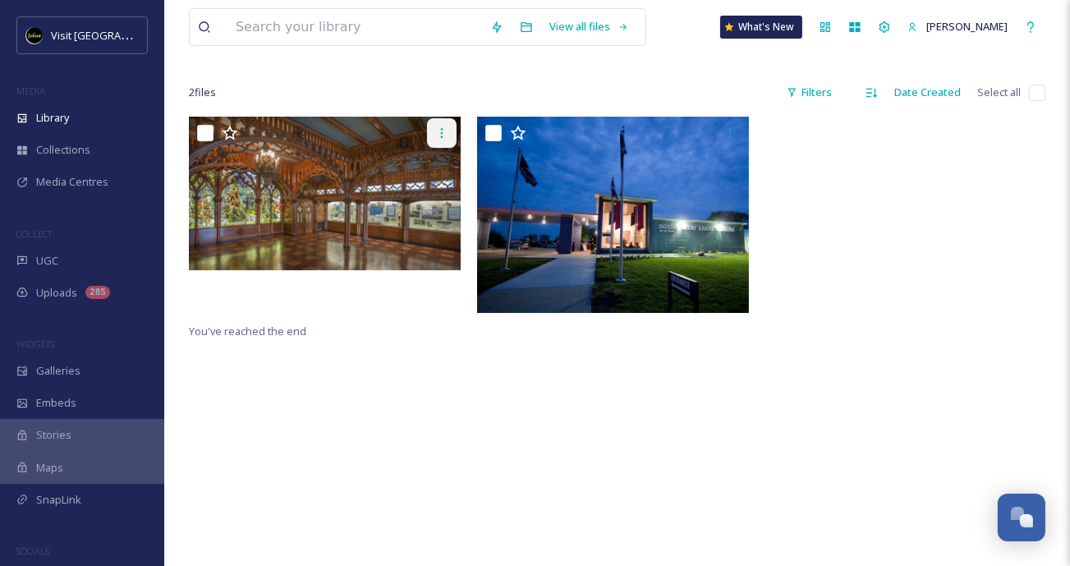
scroll to position [107, 0]
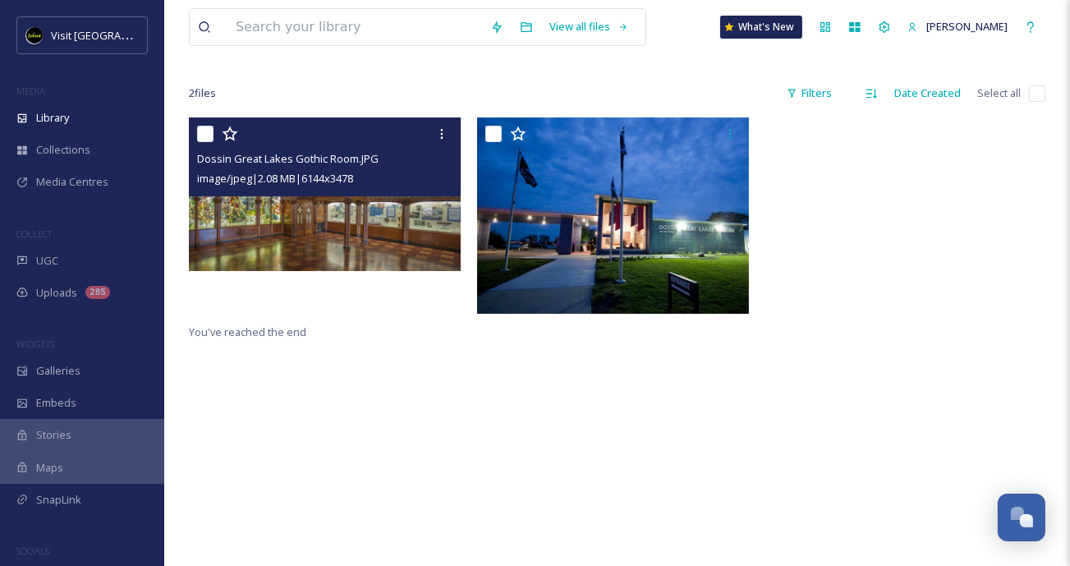
click at [379, 206] on img at bounding box center [325, 194] width 272 height 154
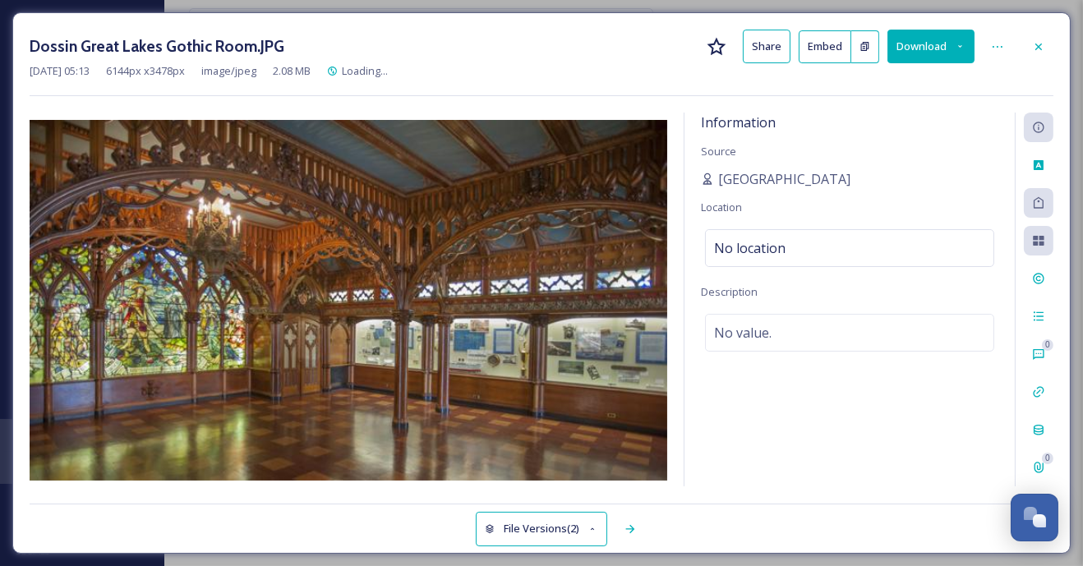
drag, startPoint x: 379, startPoint y: 206, endPoint x: 659, endPoint y: 181, distance: 280.4
click at [897, 53] on button "Download" at bounding box center [930, 47] width 87 height 34
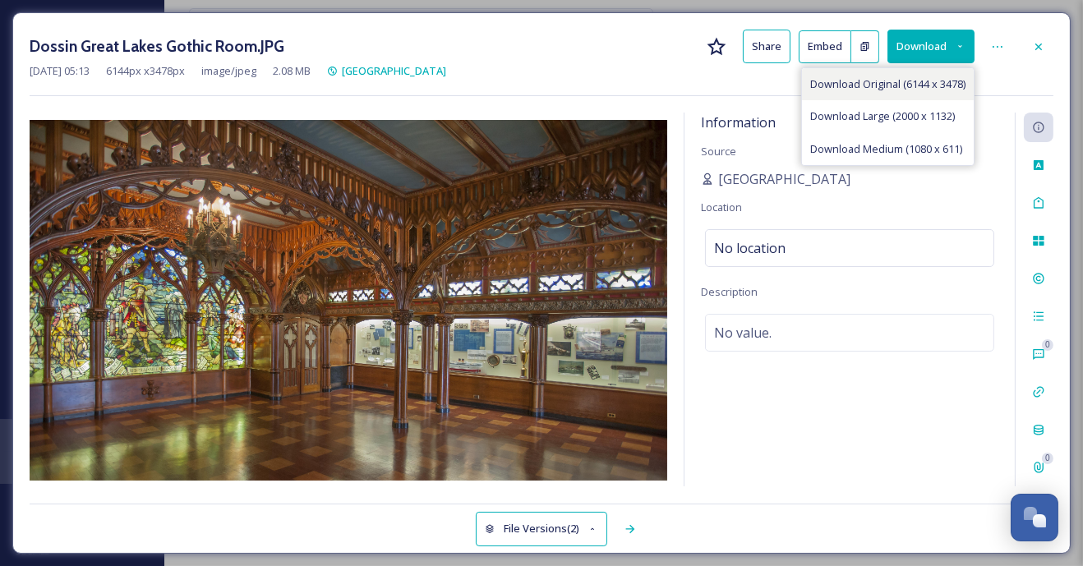
click at [860, 83] on span "Download Original (6144 x 3478)" at bounding box center [887, 84] width 155 height 16
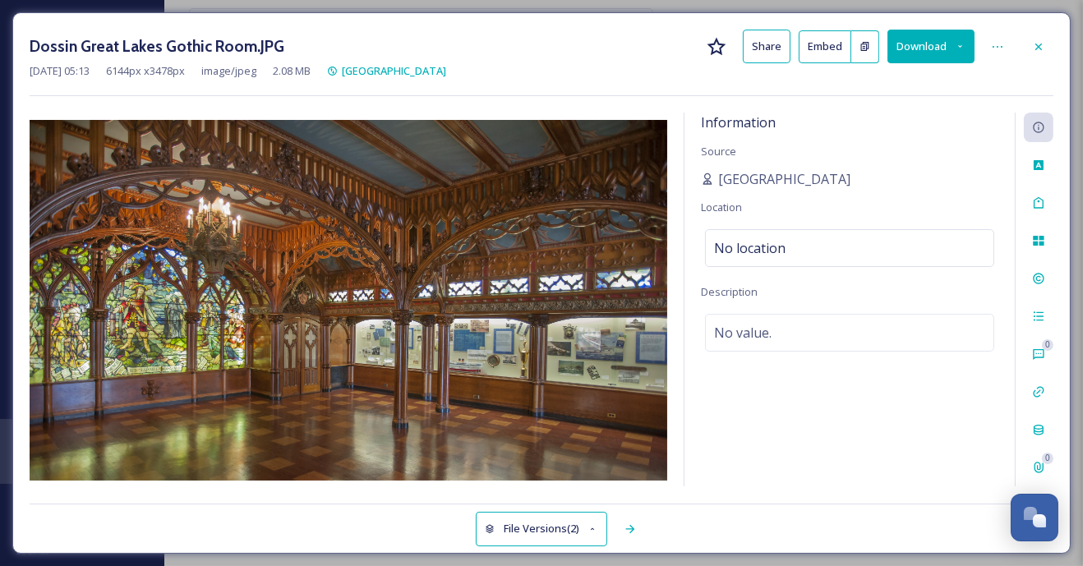
click at [625, 44] on div "Dossin Great Lakes Gothic Room.JPG Share Embed Download" at bounding box center [541, 47] width 1023 height 34
click at [1031, 39] on div at bounding box center [1038, 47] width 30 height 30
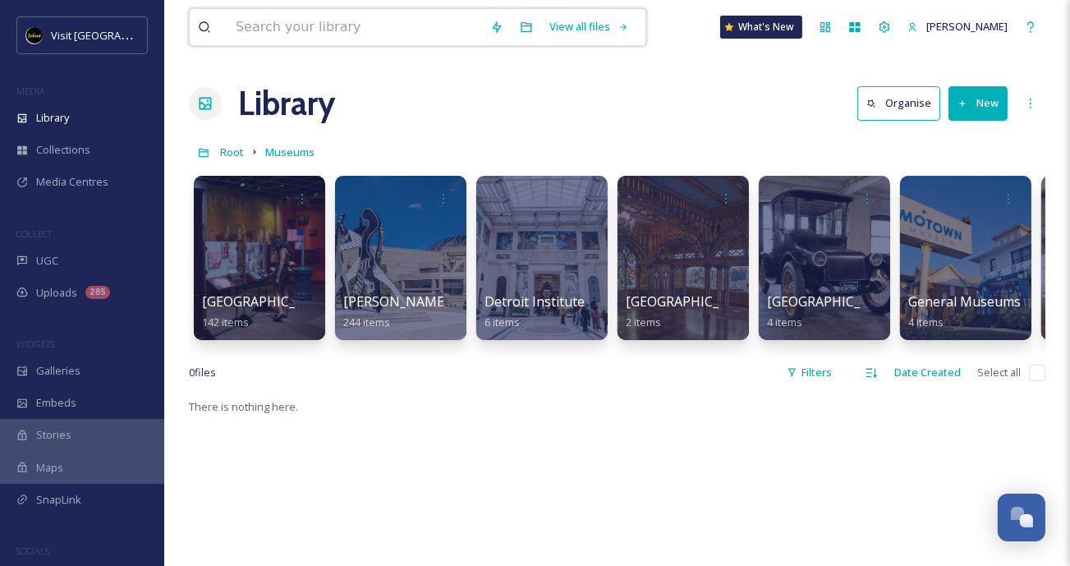
click at [487, 18] on div "View all files" at bounding box center [417, 27] width 457 height 38
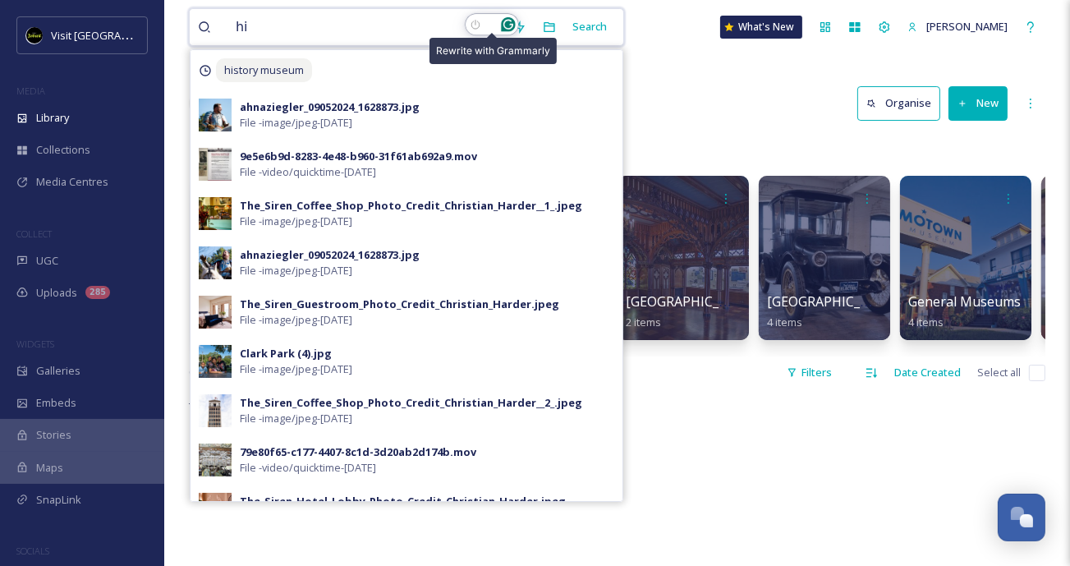
type input "h"
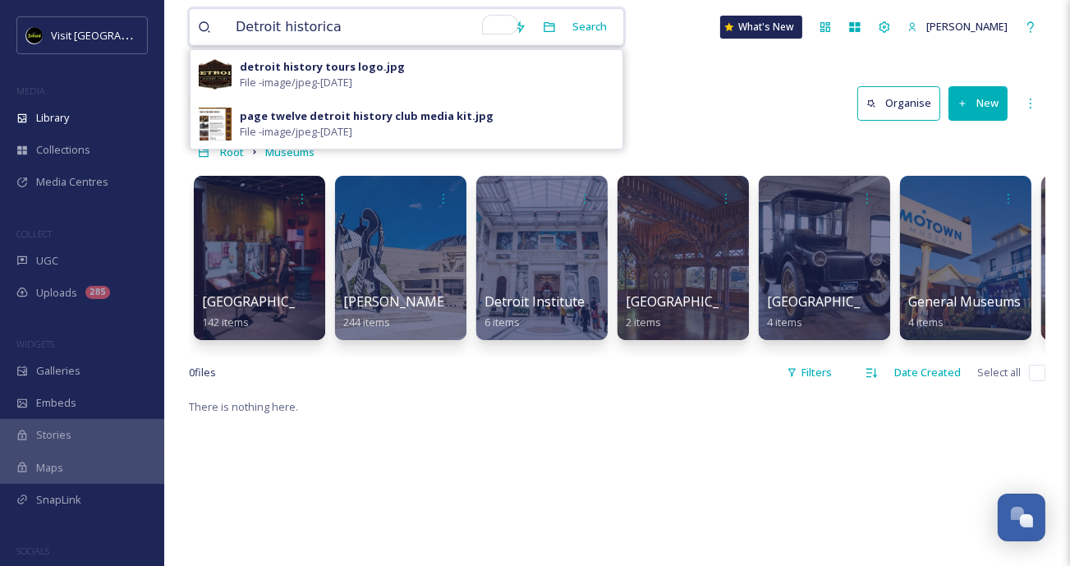
type input "Detroit historical"
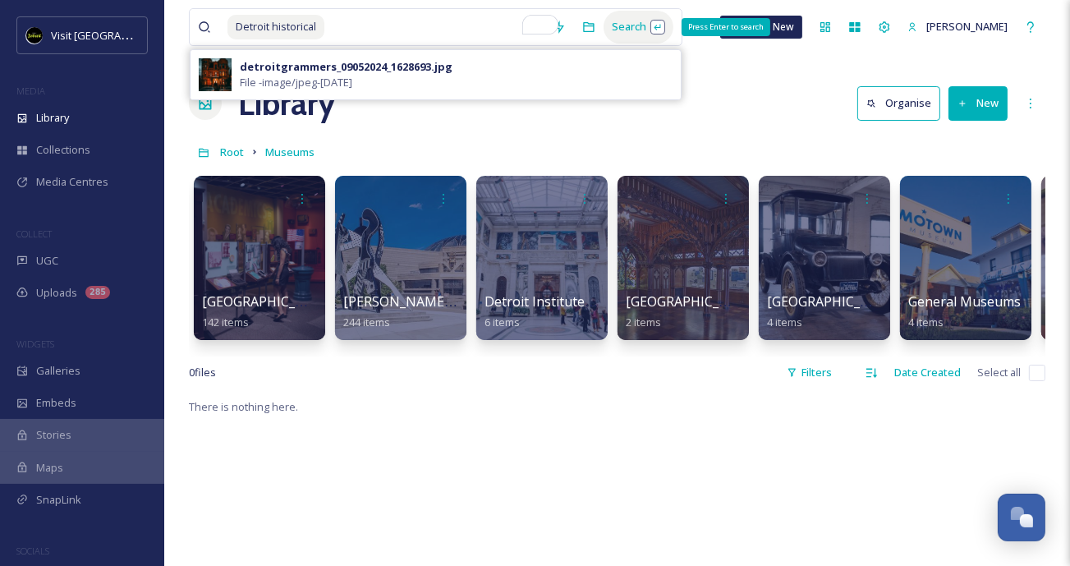
click at [633, 24] on div "Search Press Enter to search" at bounding box center [639, 27] width 70 height 32
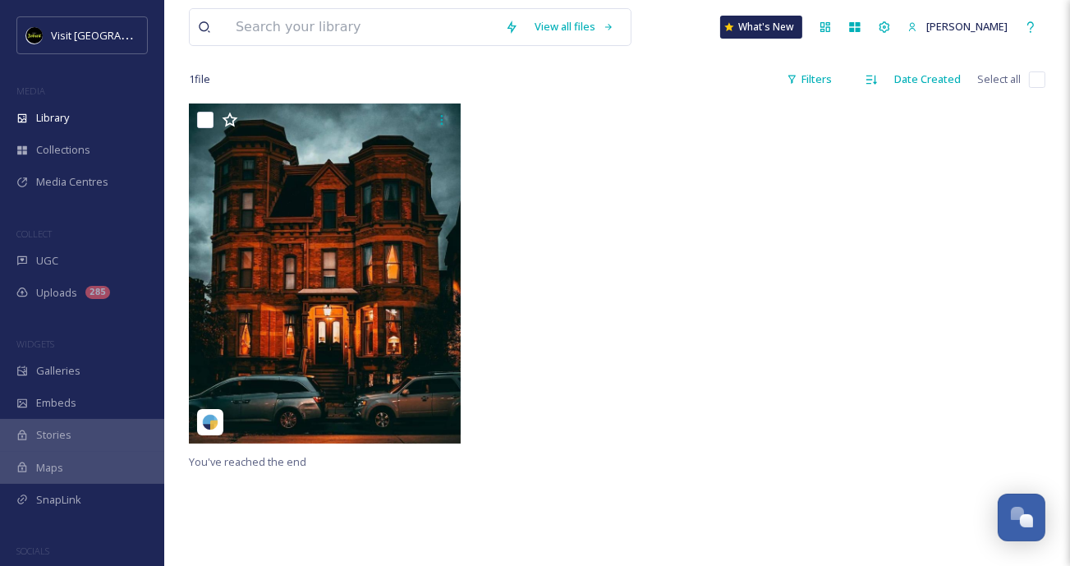
scroll to position [99, 0]
click at [413, 21] on input "To enrich screen reader interactions, please activate Accessibility in Grammarl…" at bounding box center [362, 27] width 269 height 36
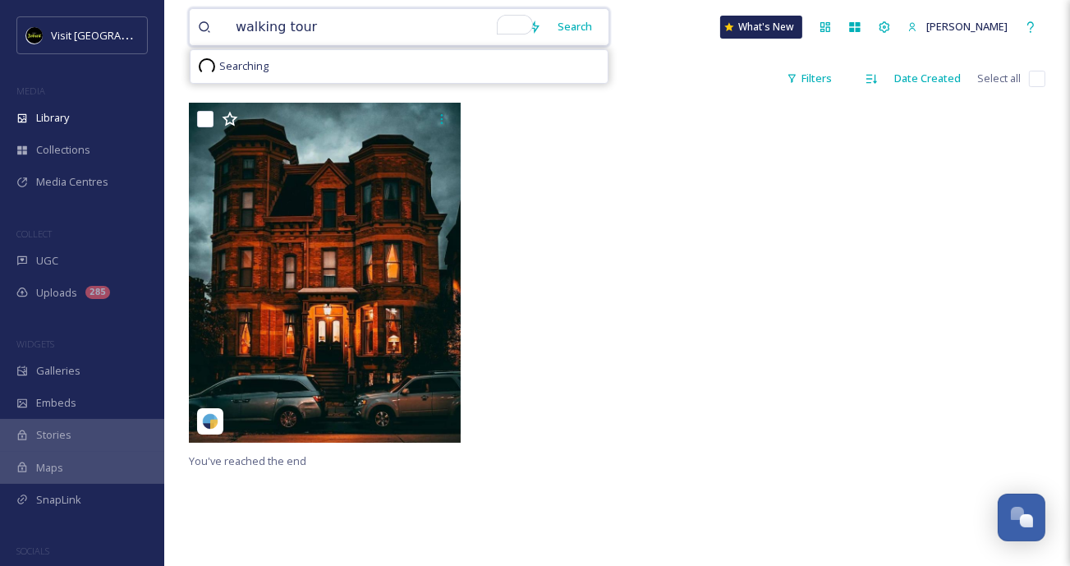
type input "walking tours"
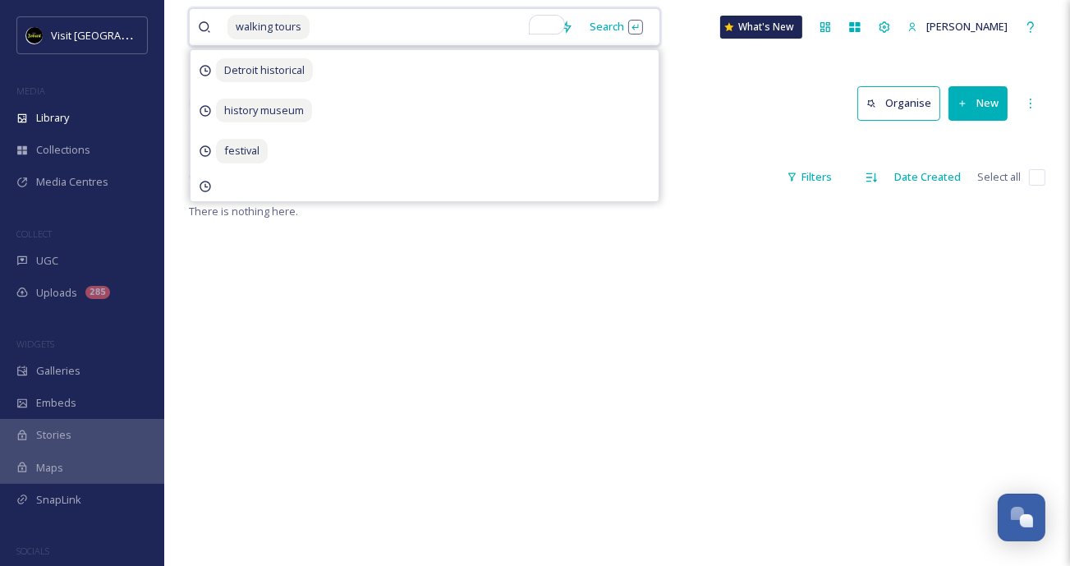
drag, startPoint x: 377, startPoint y: 29, endPoint x: 254, endPoint y: -2, distance: 127.1
click at [254, 0] on html "Visit Detroit MEDIA Library Collections Media Centres COLLECT UGC Uploads 285 W…" at bounding box center [535, 383] width 1070 height 767
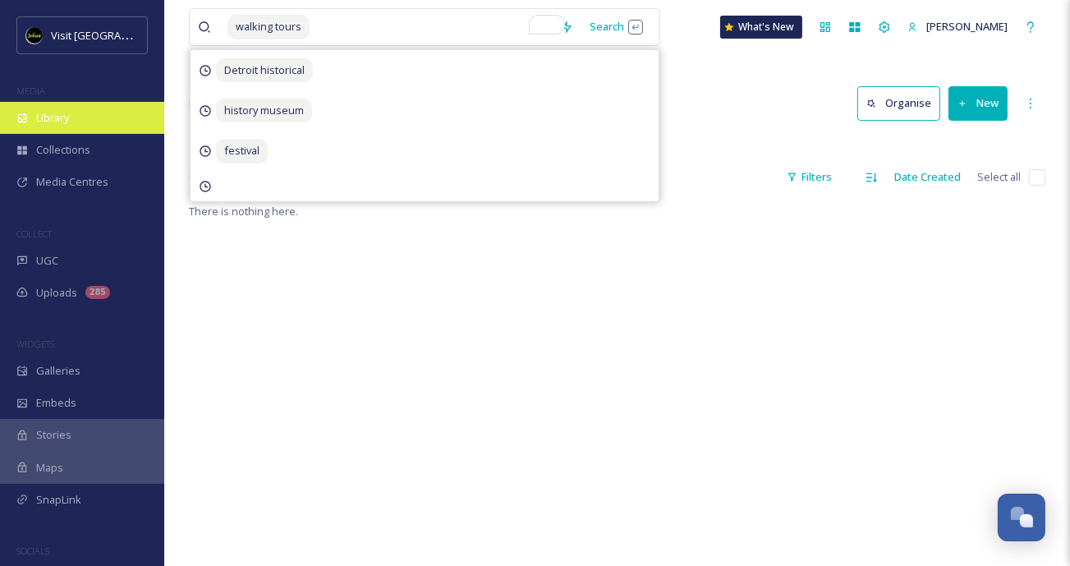
click at [57, 121] on span "Library" at bounding box center [52, 118] width 33 height 16
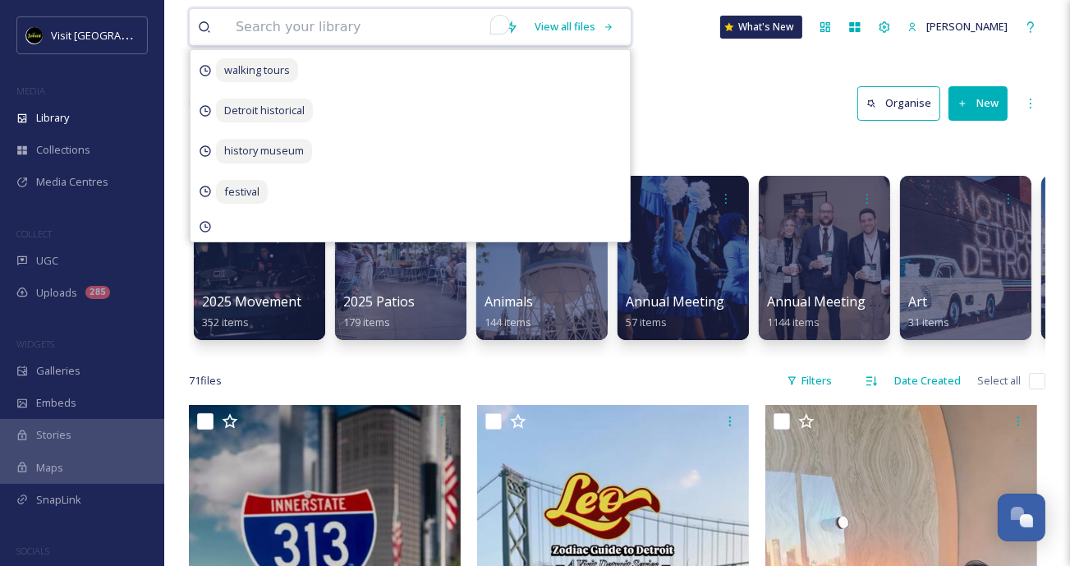
click at [453, 36] on input "To enrich screen reader interactions, please activate Accessibility in Grammarl…" at bounding box center [362, 27] width 269 height 36
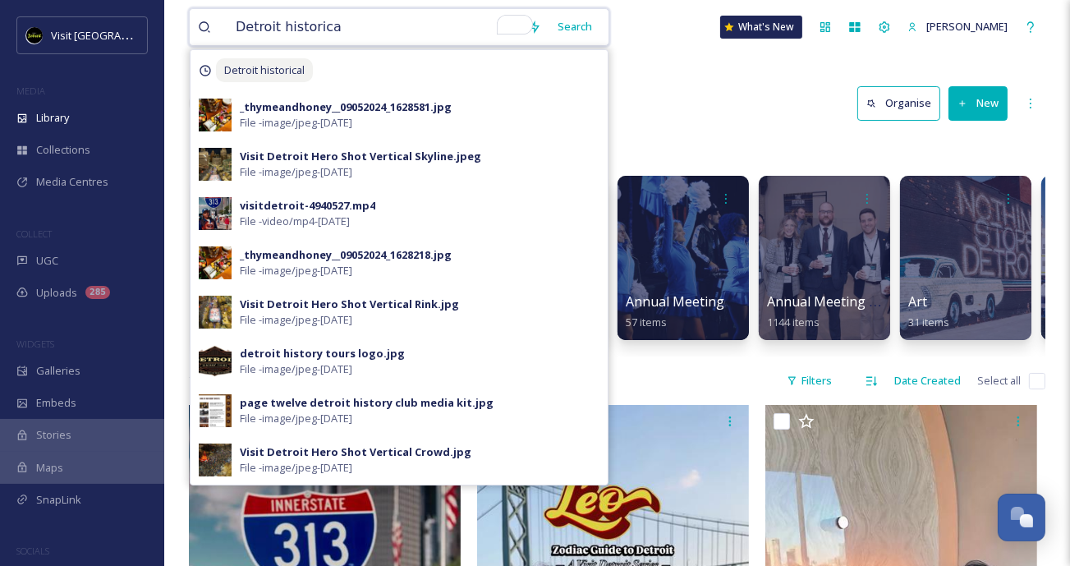
type input "Detroit historical"
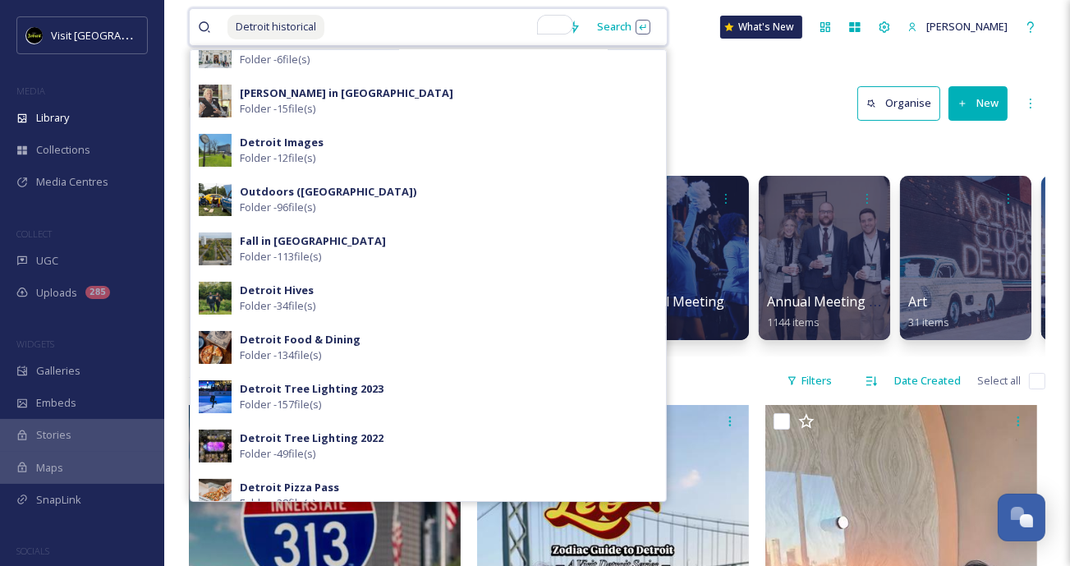
scroll to position [135, 0]
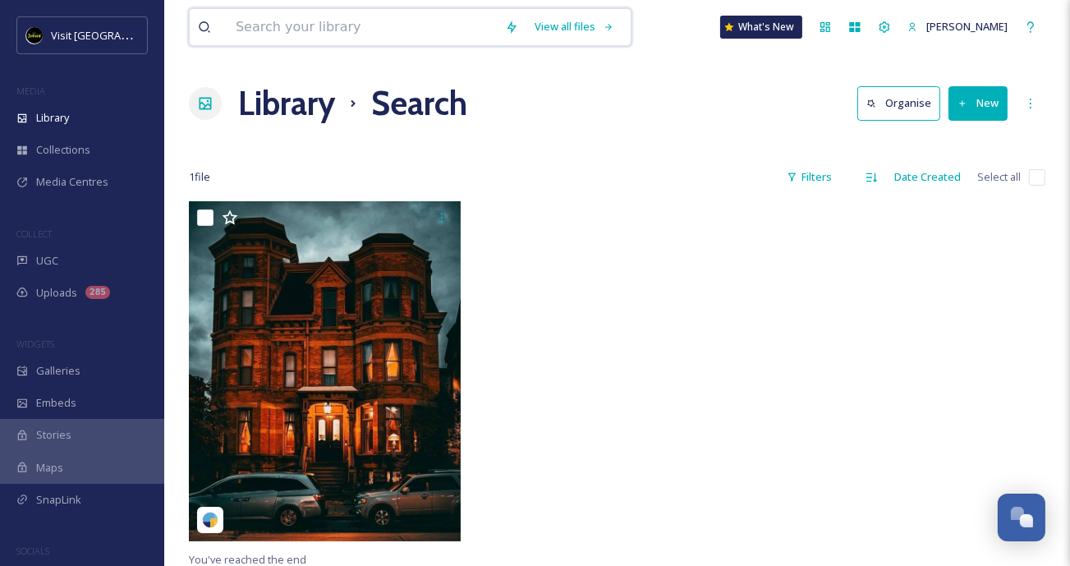
click at [338, 27] on input at bounding box center [362, 27] width 269 height 36
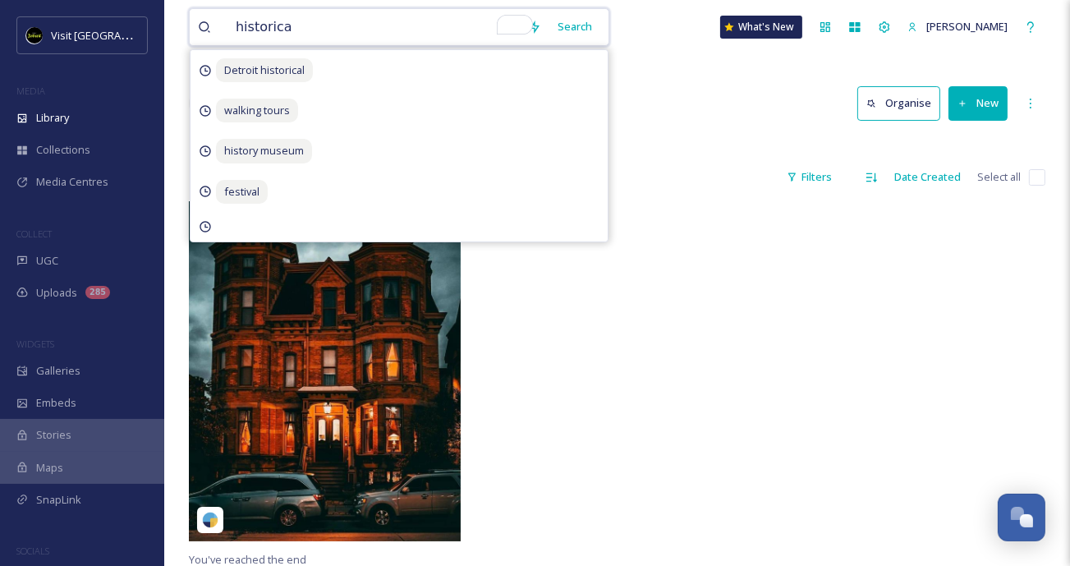
type input "historical"
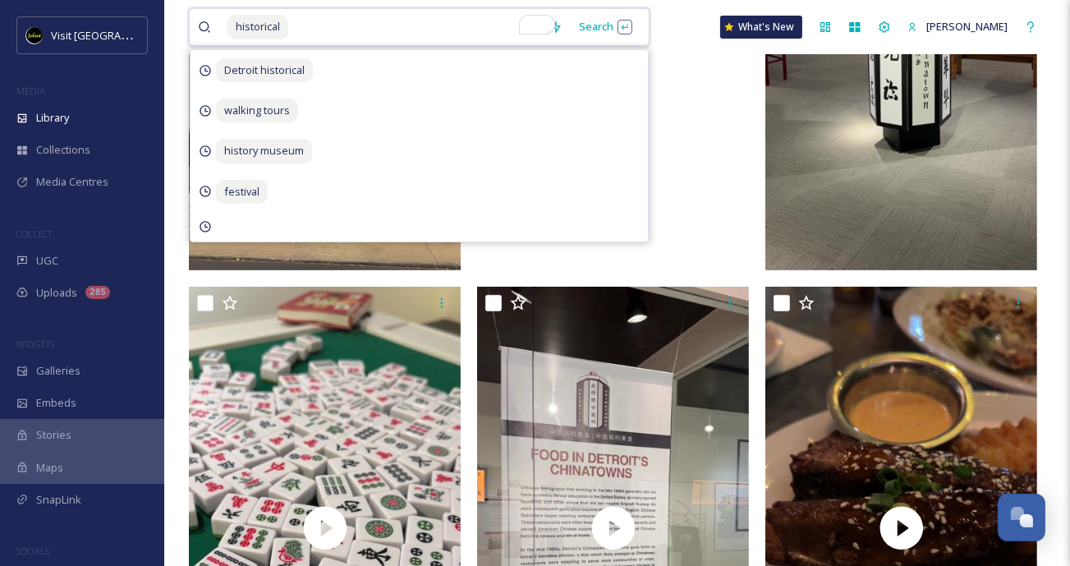
scroll to position [415, 0]
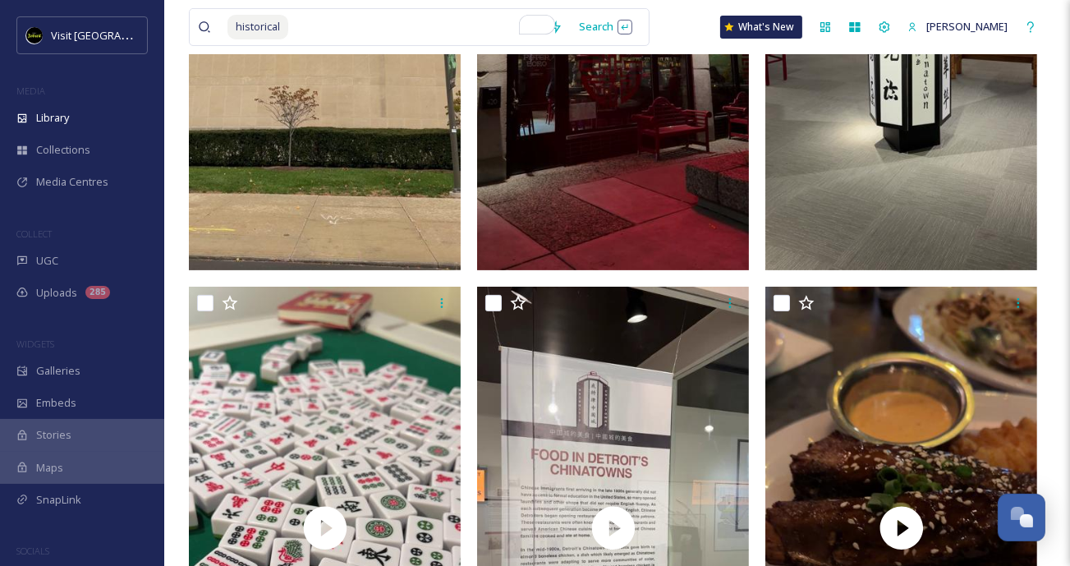
click at [707, 46] on div "historical Search What's New Evan" at bounding box center [617, 27] width 857 height 54
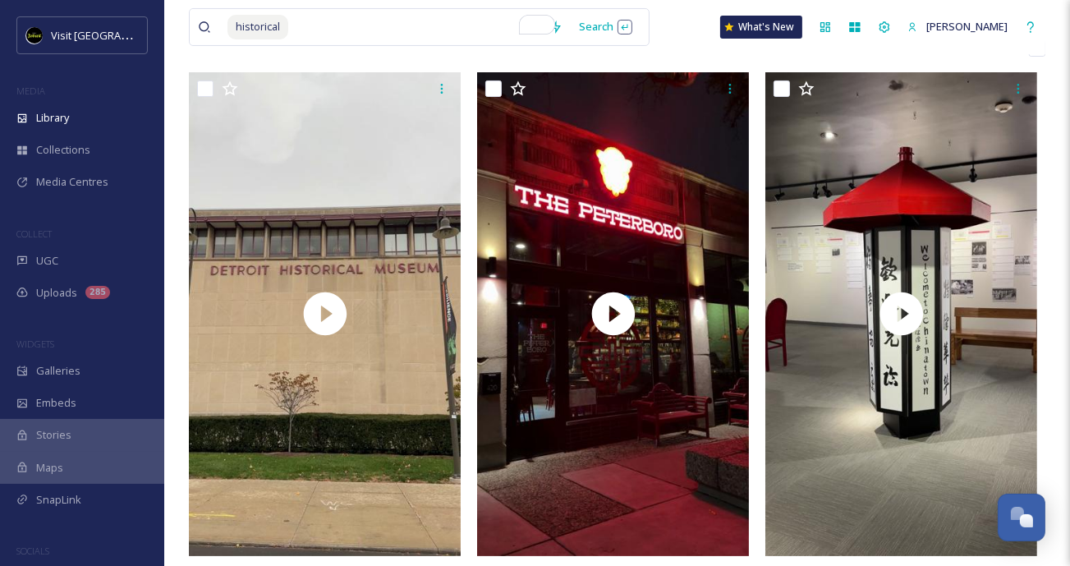
scroll to position [0, 0]
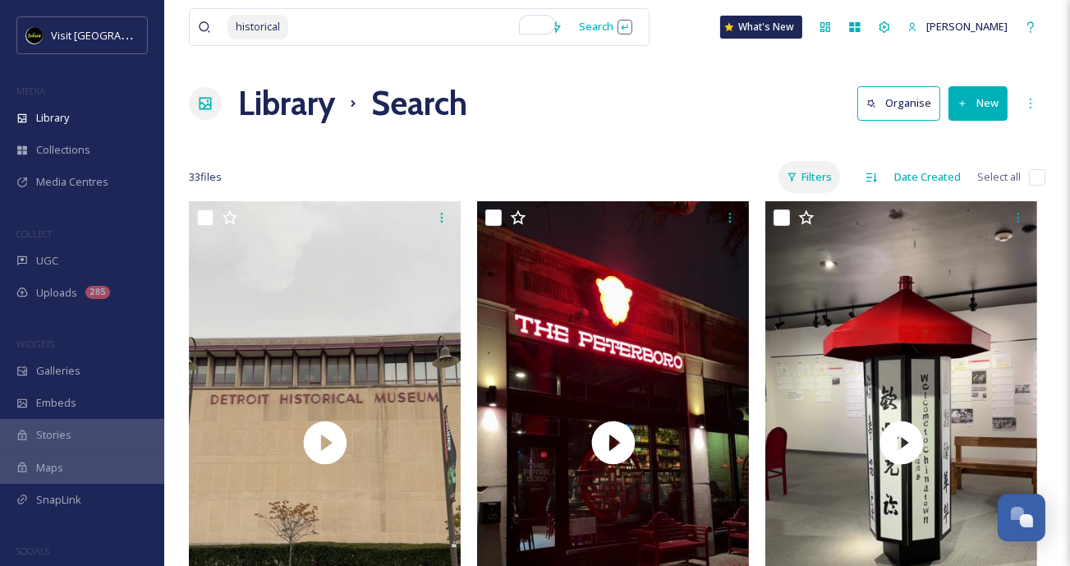
click at [828, 175] on div "Filters" at bounding box center [810, 177] width 62 height 32
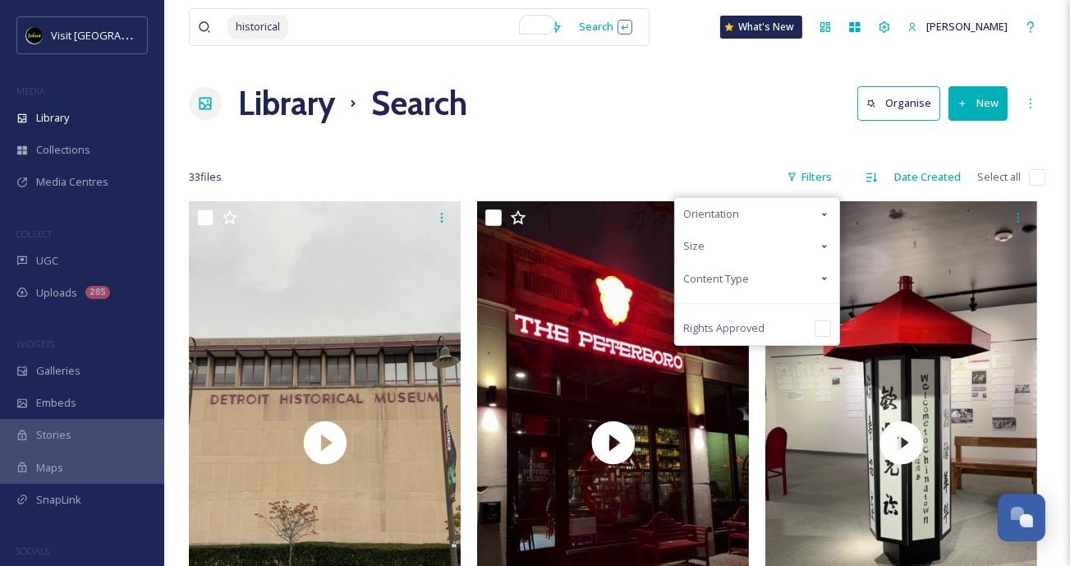
click at [830, 282] on icon at bounding box center [824, 278] width 13 height 13
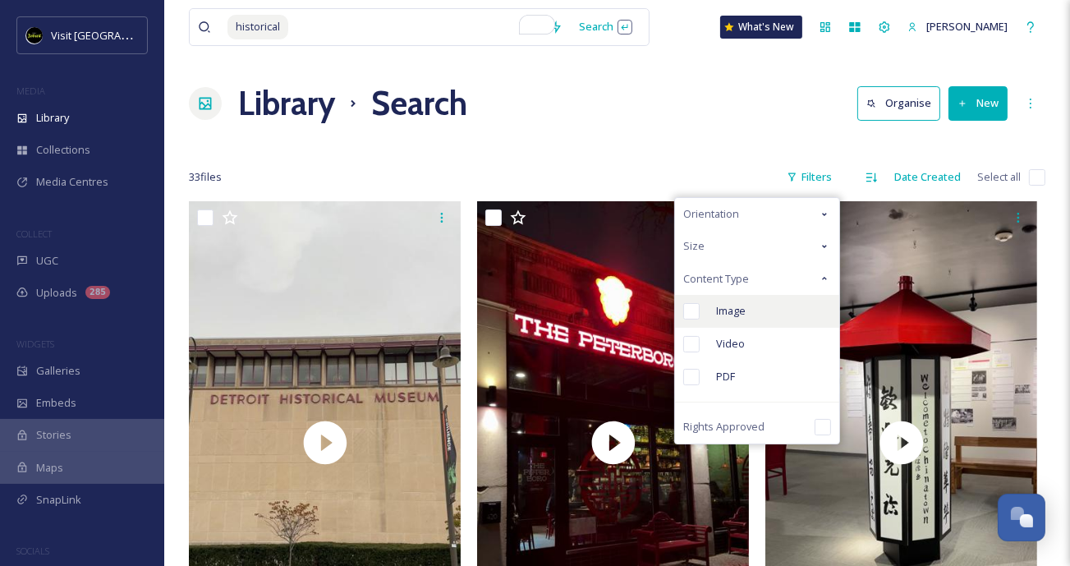
click at [778, 304] on div "Image" at bounding box center [757, 311] width 164 height 33
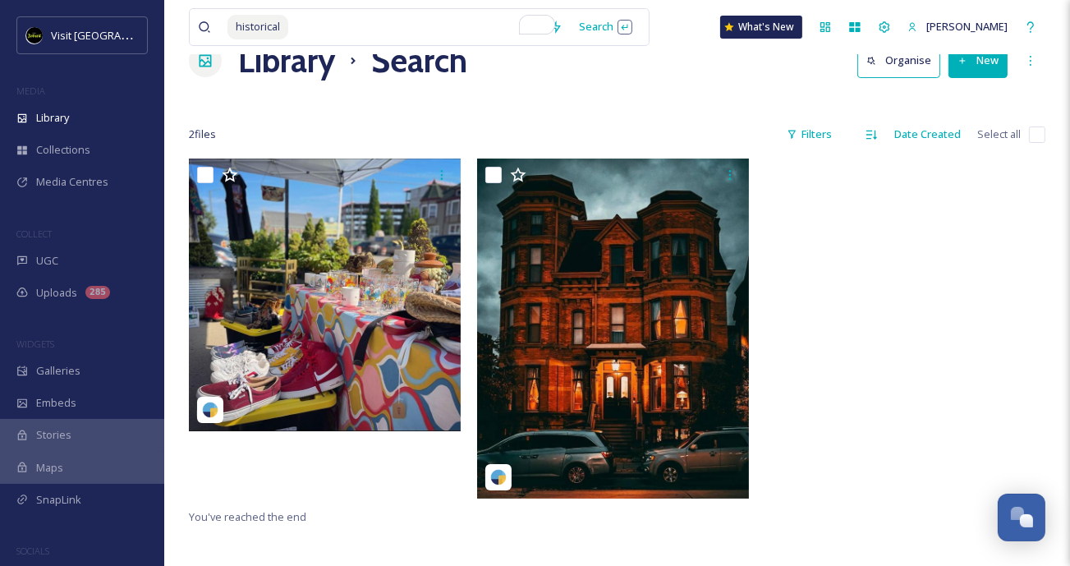
scroll to position [43, 0]
click at [826, 136] on div "Filters" at bounding box center [810, 134] width 62 height 32
click at [591, 106] on div at bounding box center [617, 102] width 857 height 16
click at [372, 17] on input "To enrich screen reader interactions, please activate Accessibility in Grammarl…" at bounding box center [415, 27] width 251 height 36
click at [43, 503] on span "SnapLink" at bounding box center [58, 500] width 45 height 16
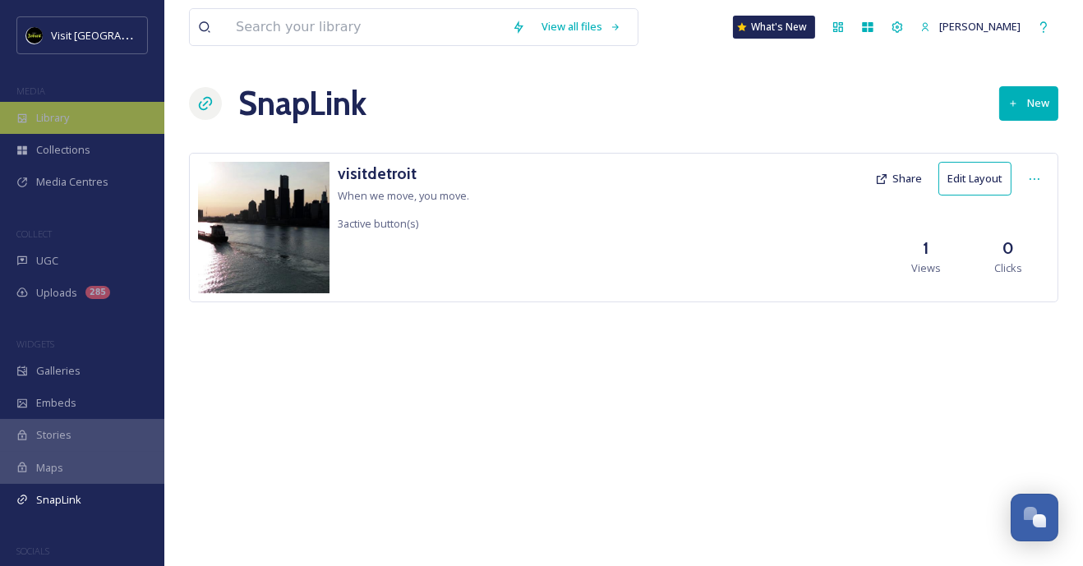
click at [52, 110] on span "Library" at bounding box center [52, 118] width 33 height 16
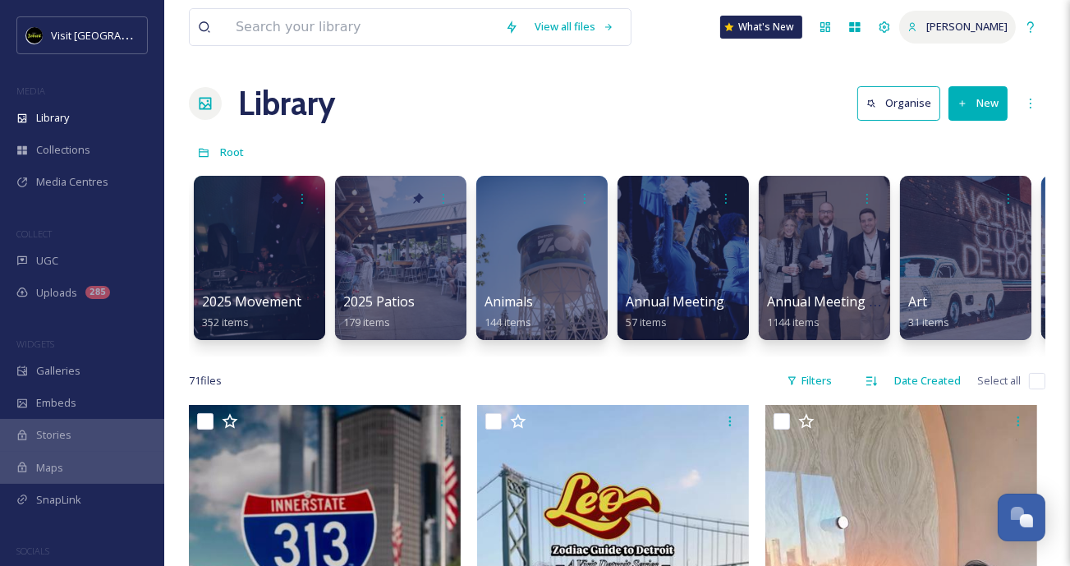
click at [918, 28] on icon at bounding box center [913, 27] width 11 height 11
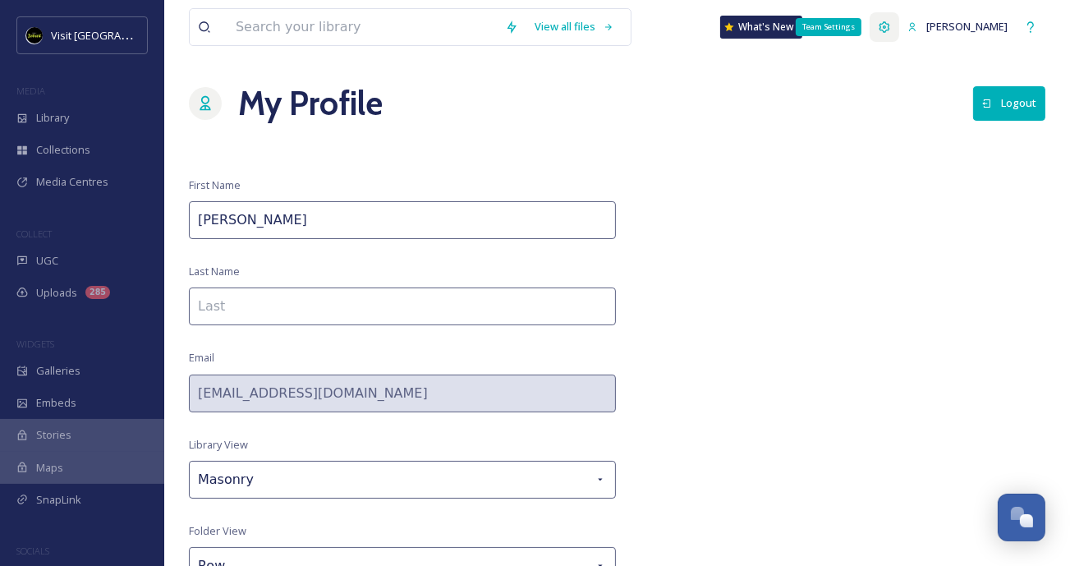
click at [899, 33] on div "Team Settings" at bounding box center [885, 27] width 30 height 30
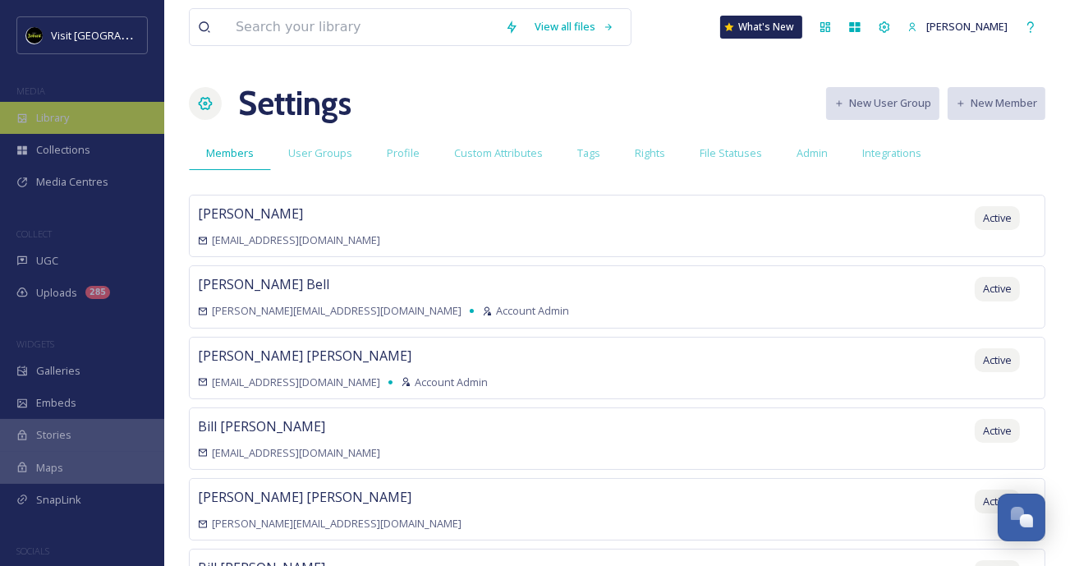
click at [107, 124] on div "Library" at bounding box center [82, 118] width 164 height 32
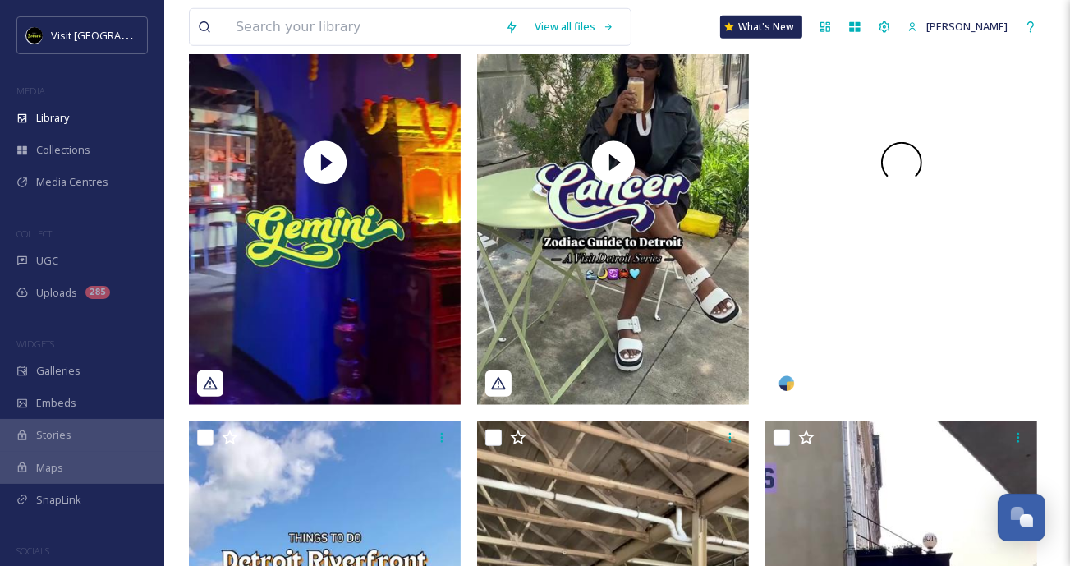
scroll to position [1539, 0]
